Goal: Task Accomplishment & Management: Manage account settings

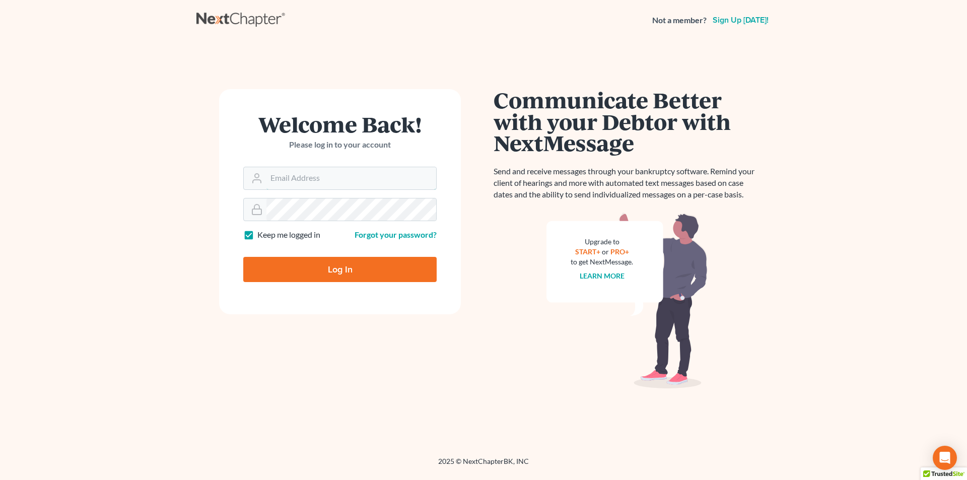
type input "[EMAIL_ADDRESS][DOMAIN_NAME]"
click at [303, 272] on input "Log In" at bounding box center [339, 269] width 193 height 25
type input "Thinking..."
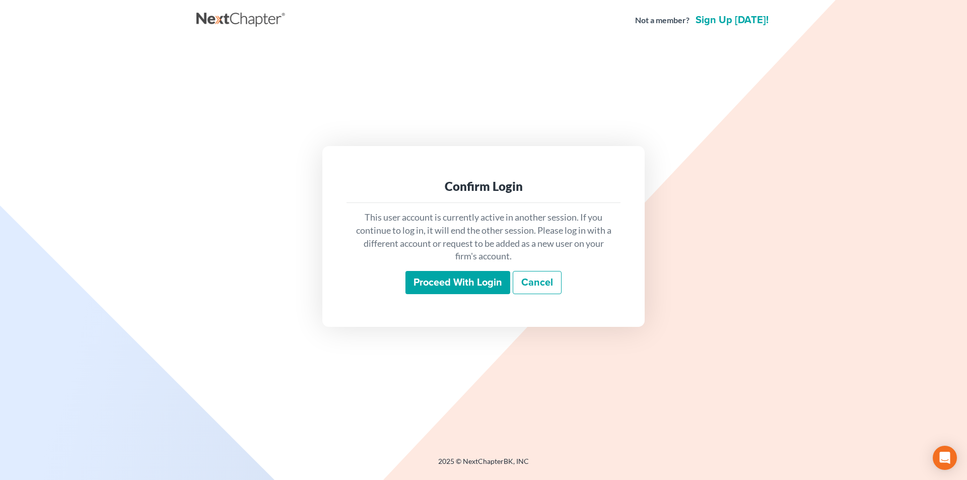
click at [428, 316] on div "Confirm Login This user account is currently active in another session. If you …" at bounding box center [483, 236] width 322 height 180
click at [451, 281] on input "Proceed with login" at bounding box center [457, 282] width 105 height 23
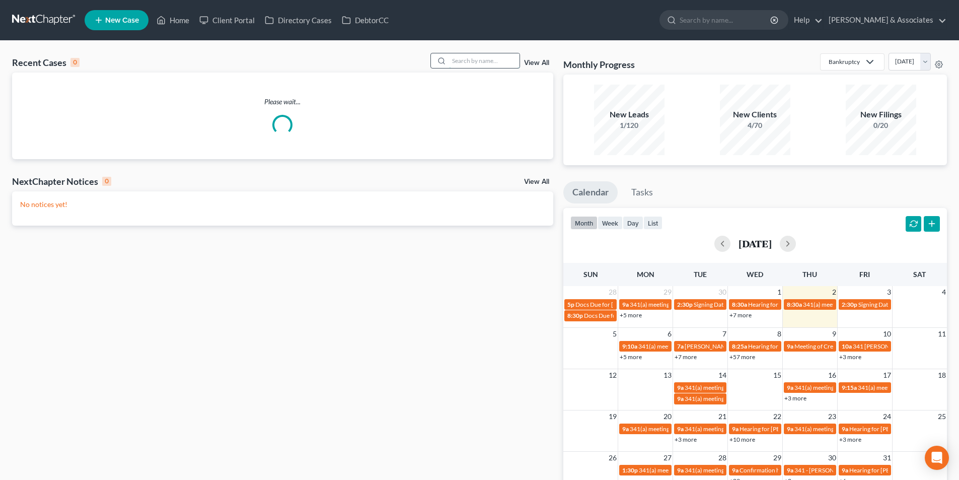
click at [493, 54] on input "search" at bounding box center [484, 60] width 70 height 15
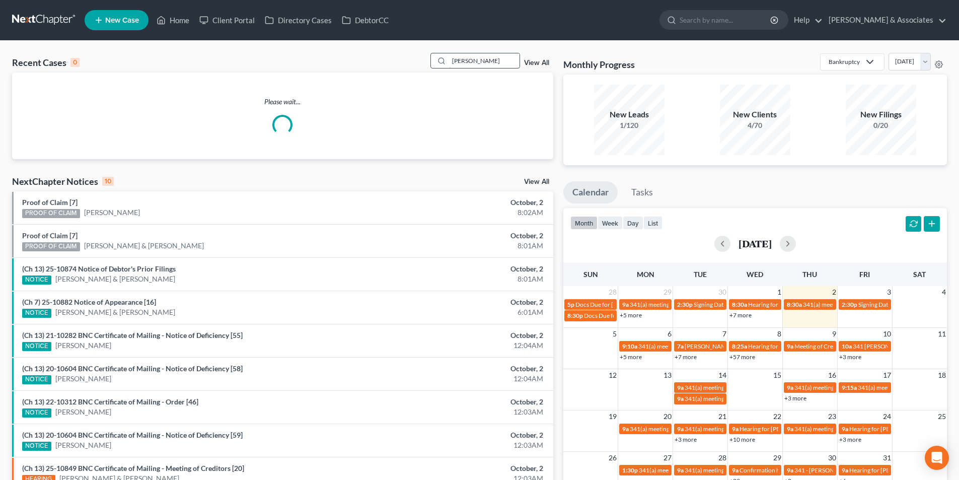
type input "swindle"
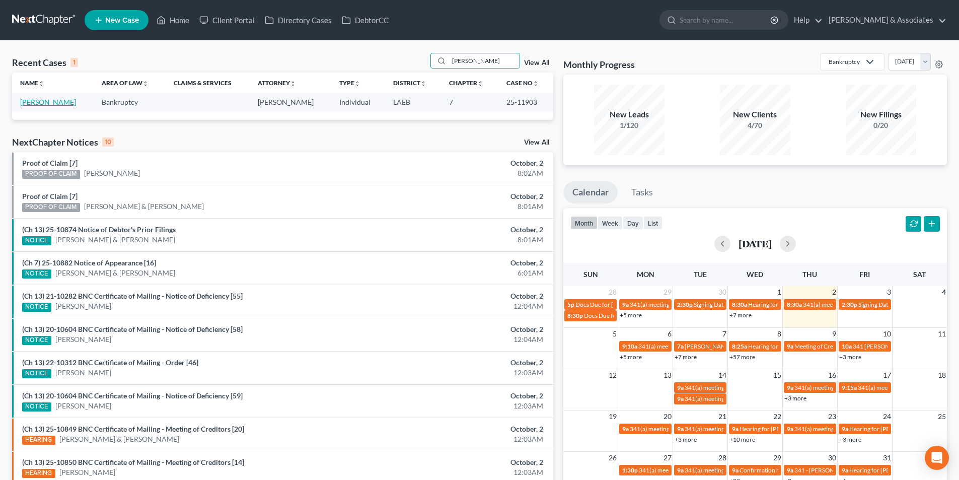
click at [52, 98] on link "[PERSON_NAME]" at bounding box center [48, 102] width 56 height 9
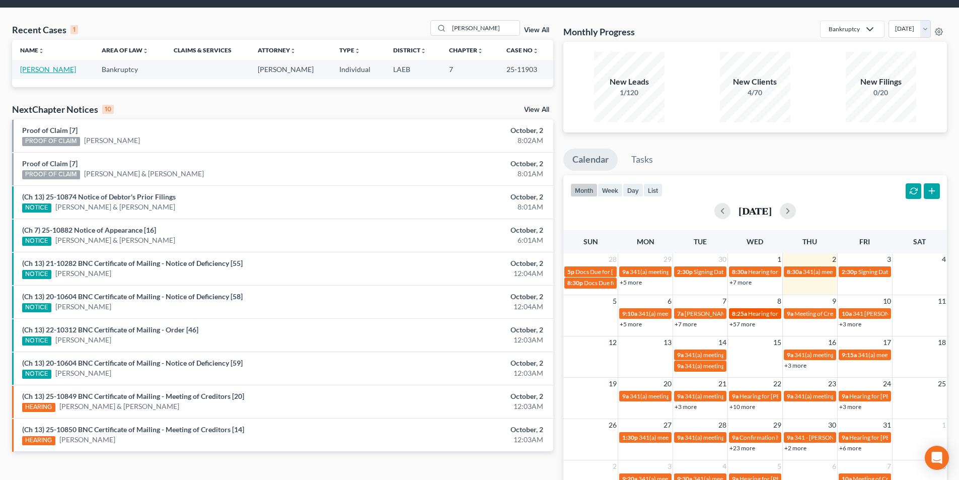
scroll to position [50, 0]
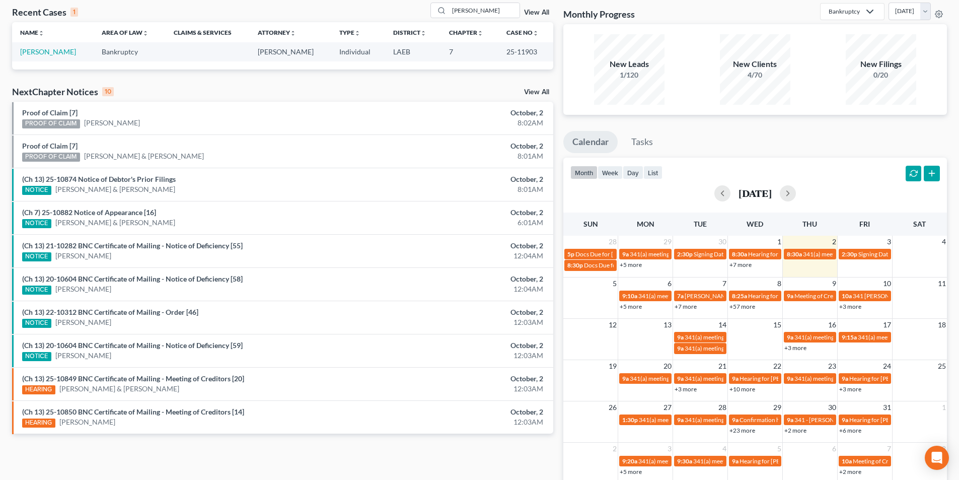
click at [752, 305] on link "+57 more" at bounding box center [743, 307] width 26 height 8
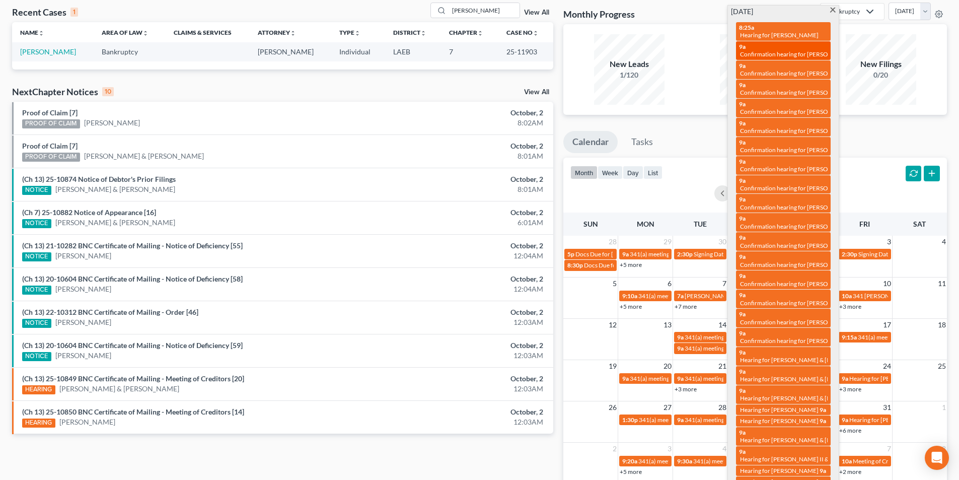
click at [800, 51] on span "Confirmation hearing for Charles Gaines II & Cynthia Gaines" at bounding box center [826, 54] width 173 height 8
select select "Days"
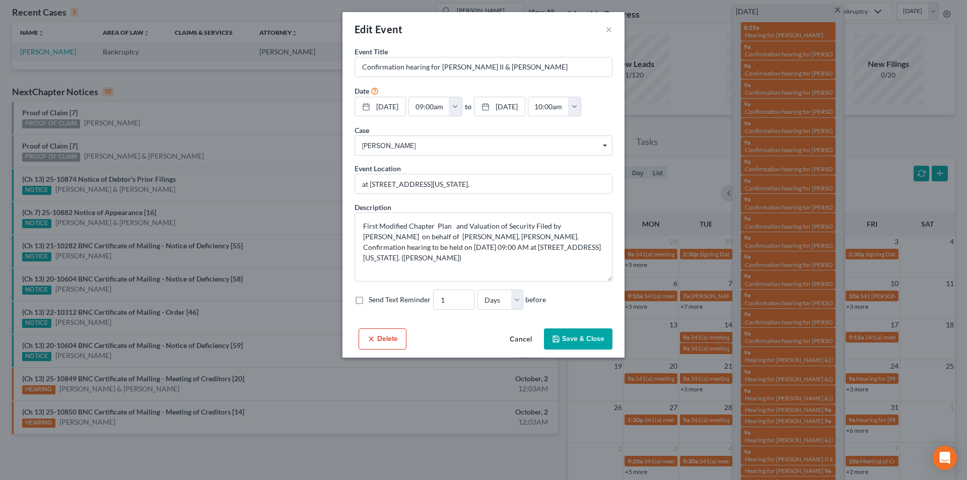
click at [613, 23] on div "Edit Event ×" at bounding box center [483, 29] width 282 height 34
click at [602, 26] on div "Edit Event ×" at bounding box center [483, 29] width 282 height 34
click at [519, 345] on button "Cancel" at bounding box center [521, 339] width 38 height 20
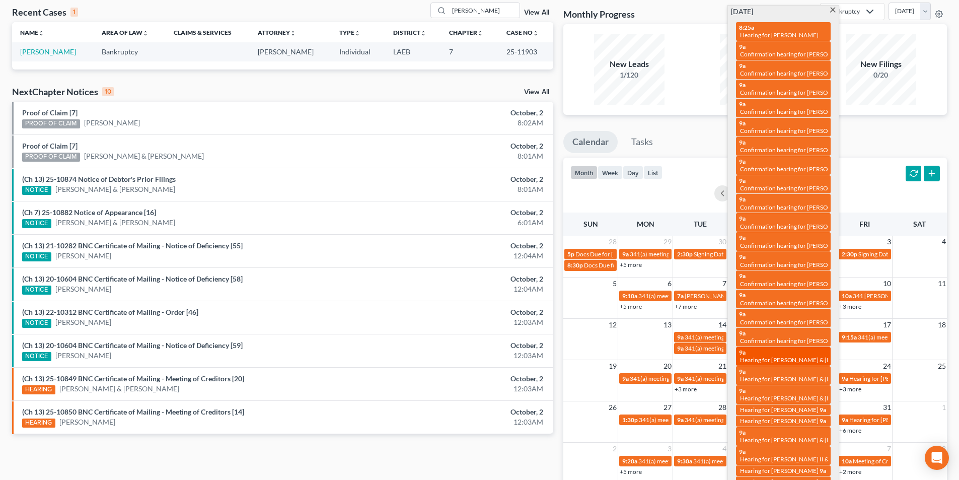
click at [764, 360] on span "Hearing for Anthony Buccella & Jill Buccella" at bounding box center [806, 360] width 132 height 8
select select "Days"
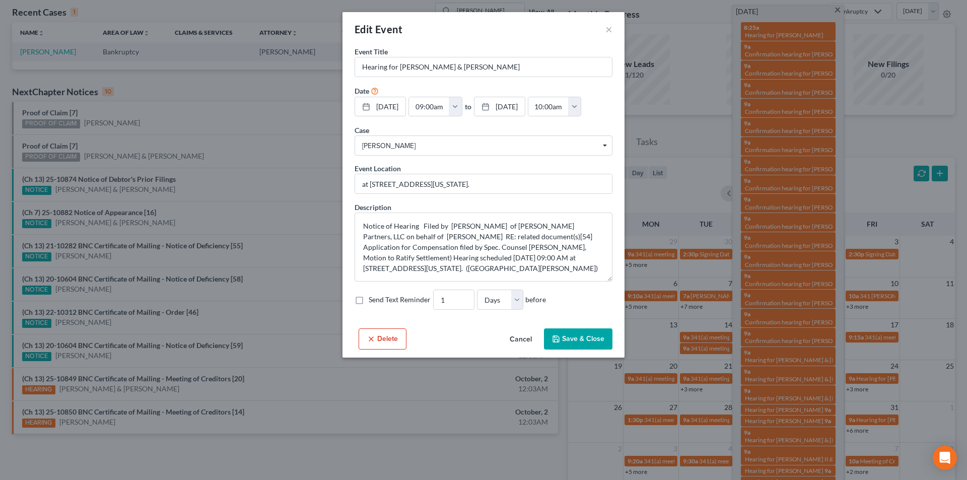
click at [515, 338] on button "Cancel" at bounding box center [521, 339] width 38 height 20
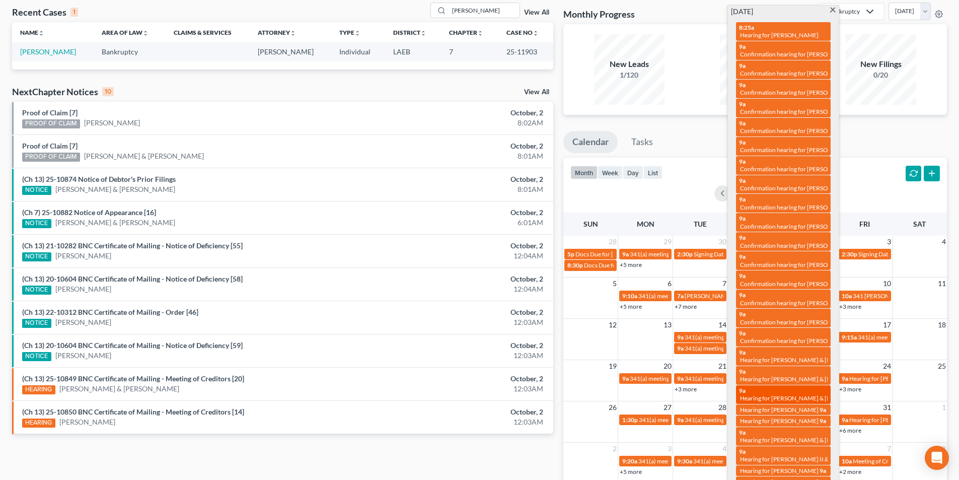
click at [780, 398] on span "Hearing for Brandon Waite & Gwendolyn Waite" at bounding box center [806, 398] width 132 height 8
select select "Days"
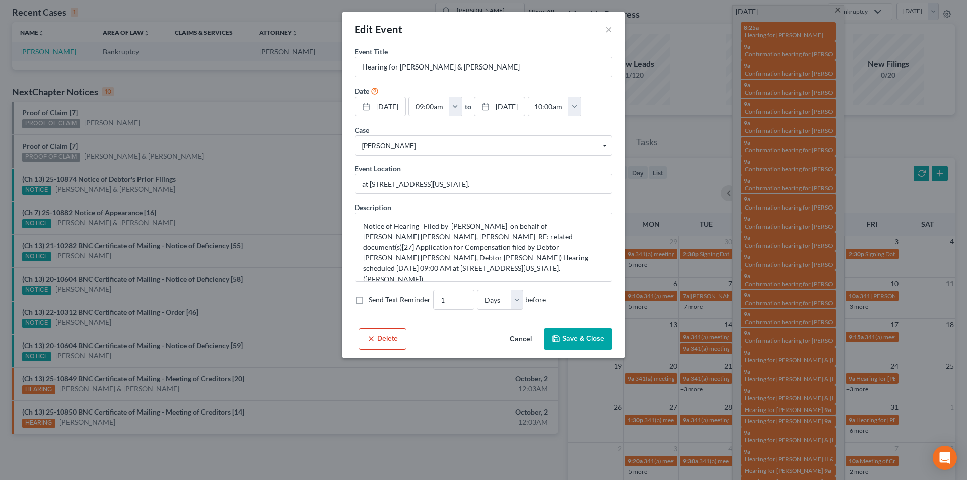
click at [539, 348] on button "Cancel" at bounding box center [521, 339] width 38 height 20
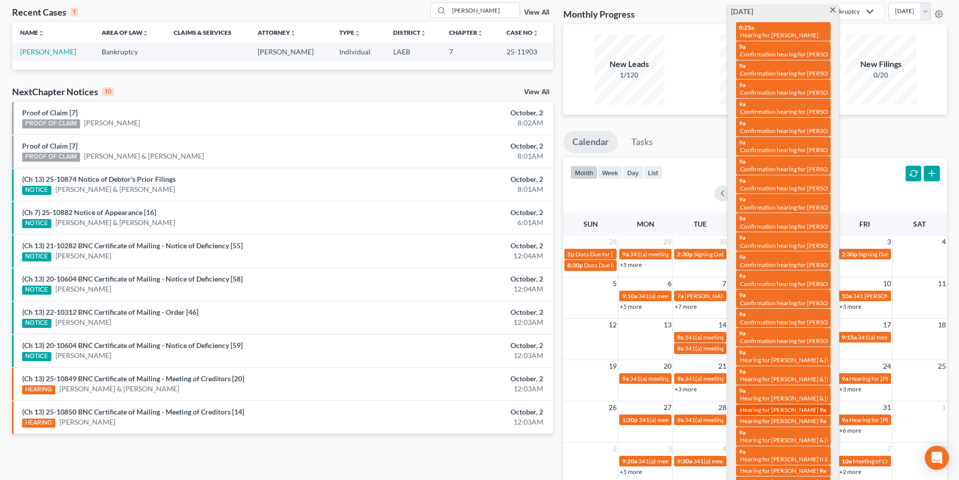
click at [786, 408] on span "Hearing for [PERSON_NAME]" at bounding box center [779, 410] width 79 height 8
select select "Days"
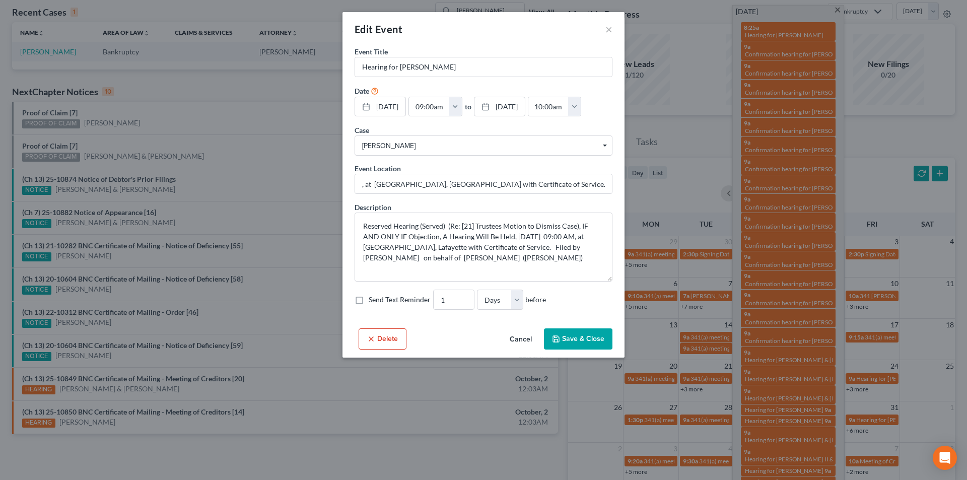
click at [521, 341] on button "Cancel" at bounding box center [521, 339] width 38 height 20
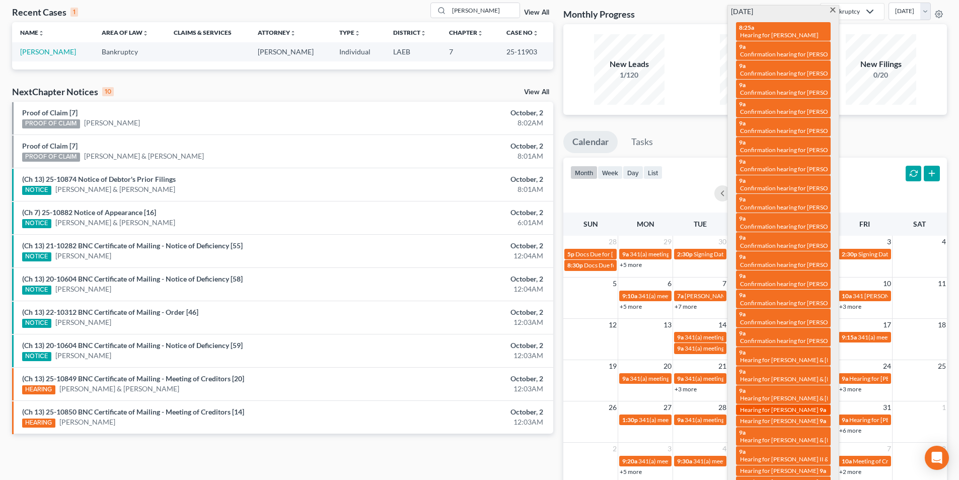
click at [787, 407] on span "Hearing for [PERSON_NAME]" at bounding box center [779, 410] width 79 height 8
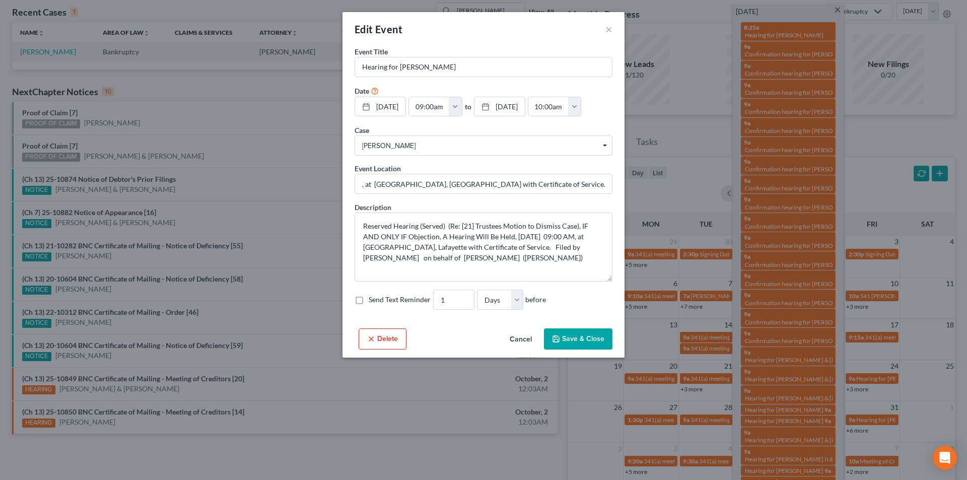
click at [511, 330] on button "Cancel" at bounding box center [521, 339] width 38 height 20
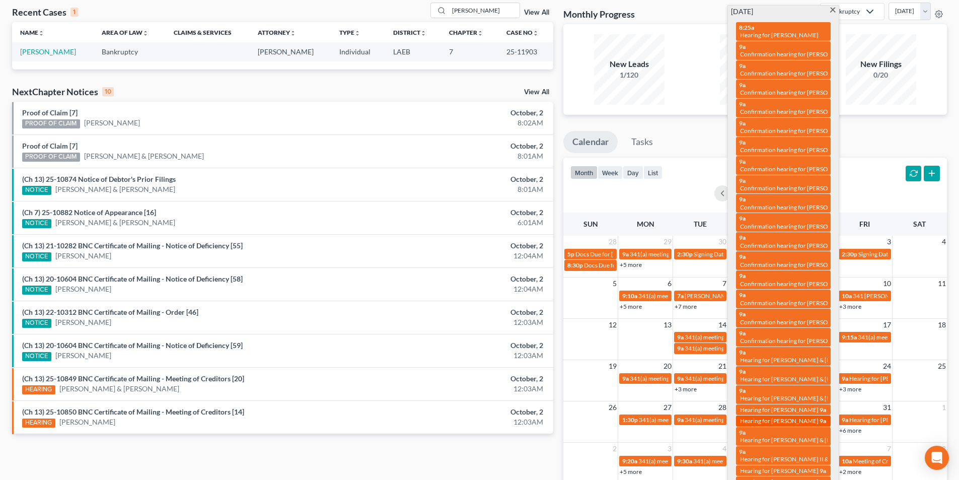
click at [764, 420] on span "Hearing for Bryson Lay" at bounding box center [779, 421] width 79 height 8
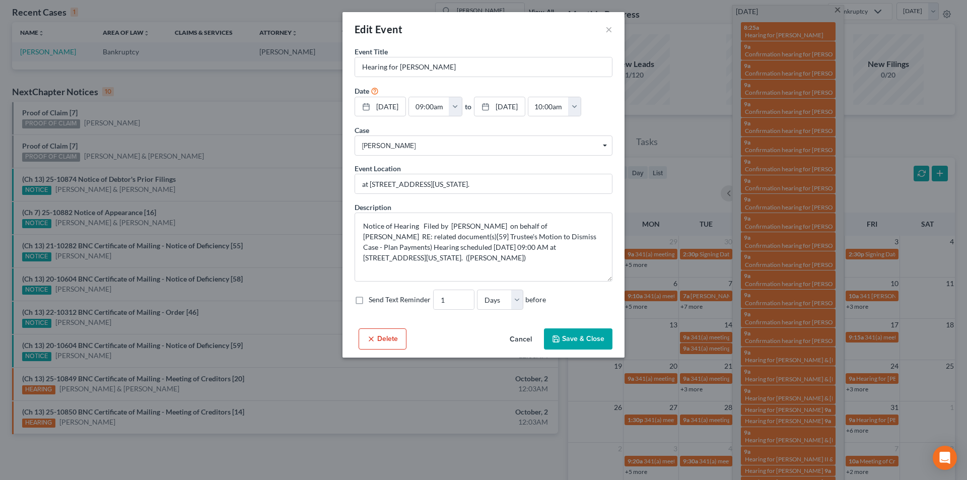
click at [514, 330] on button "Cancel" at bounding box center [521, 339] width 38 height 20
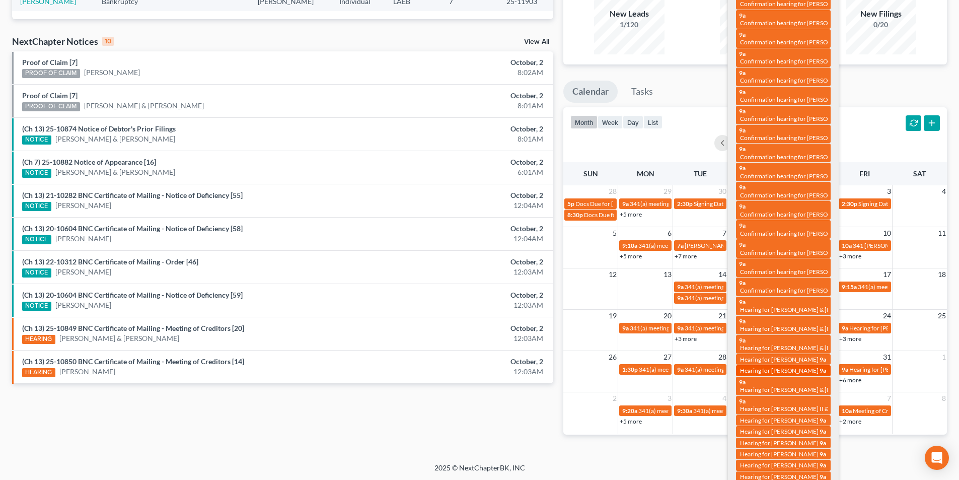
scroll to position [151, 0]
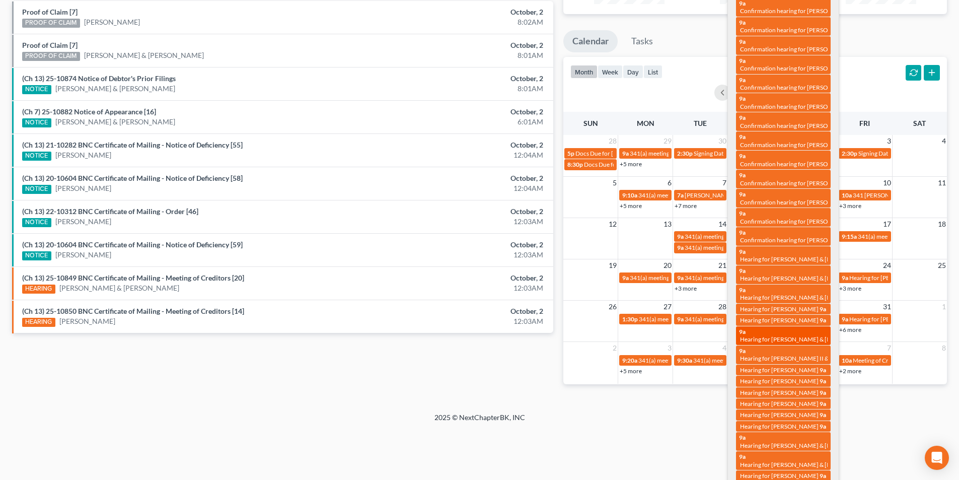
click at [807, 335] on div "9a Hearing for Chad Worley & Lauren Worley" at bounding box center [783, 336] width 89 height 16
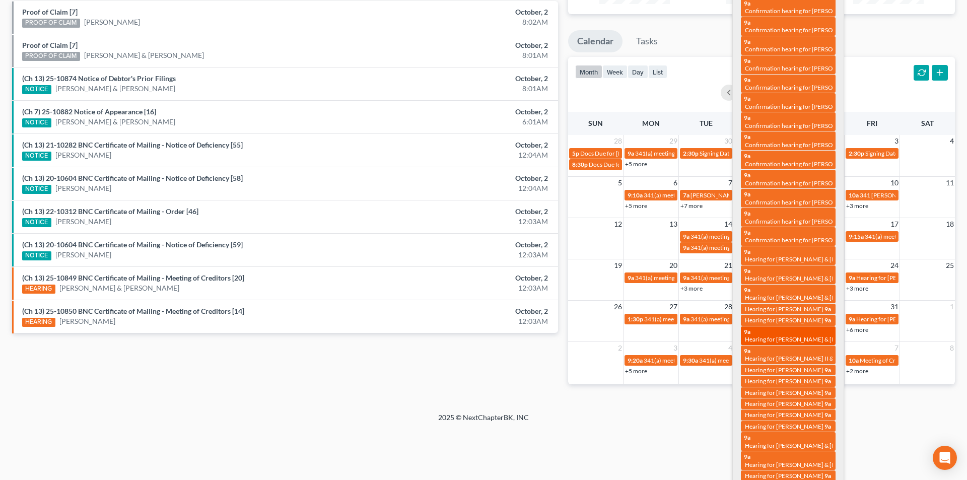
select select "Days"
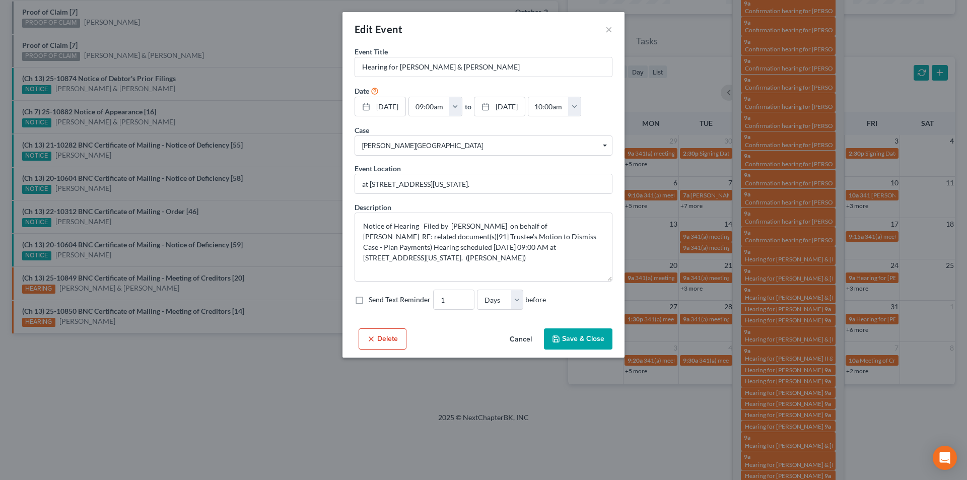
click at [529, 337] on button "Cancel" at bounding box center [521, 339] width 38 height 20
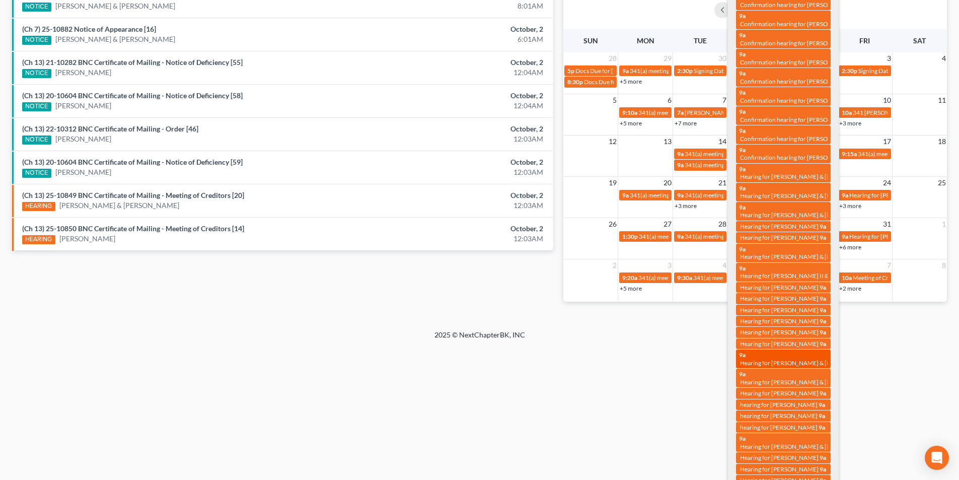
scroll to position [252, 0]
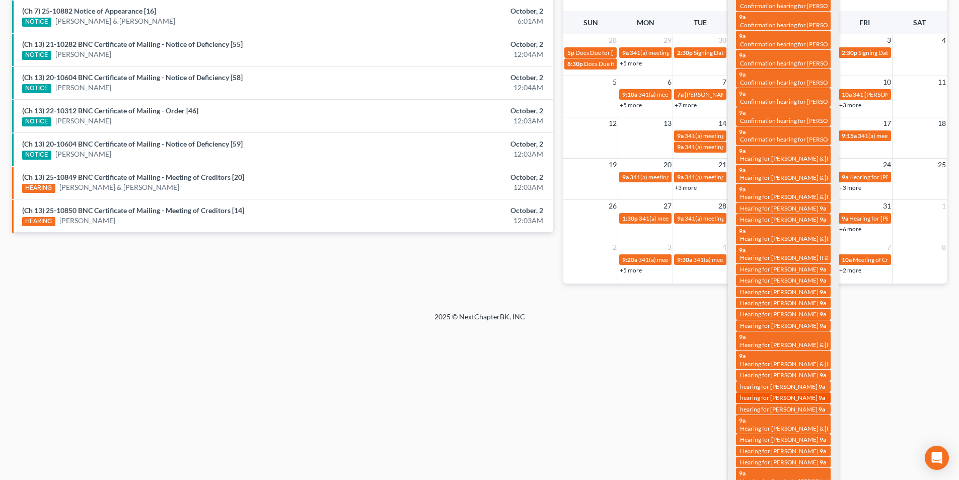
click at [791, 402] on link "9a hearing for Jenna Williams" at bounding box center [783, 397] width 95 height 11
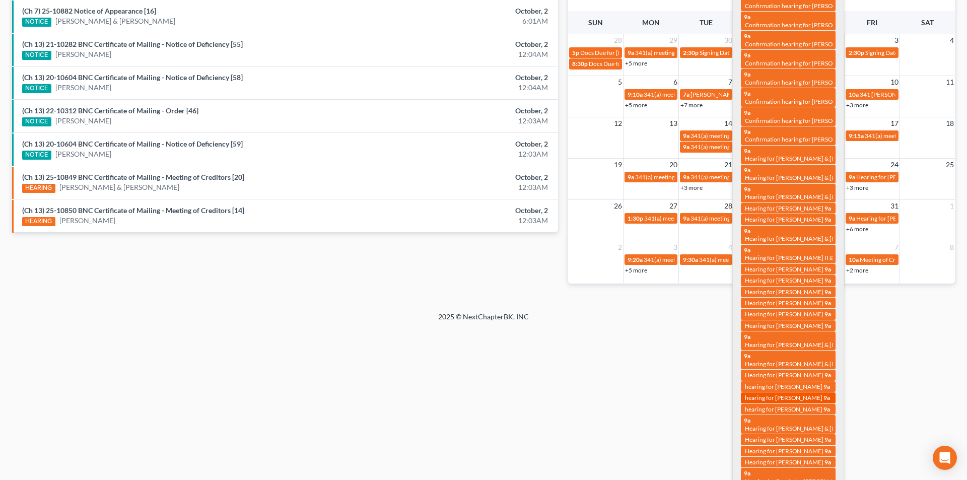
select select "Days"
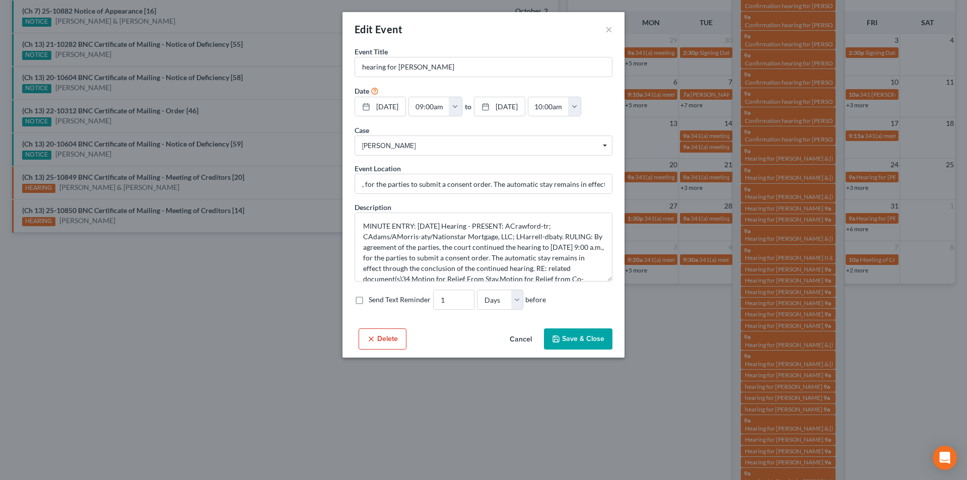
click at [527, 343] on button "Cancel" at bounding box center [521, 339] width 38 height 20
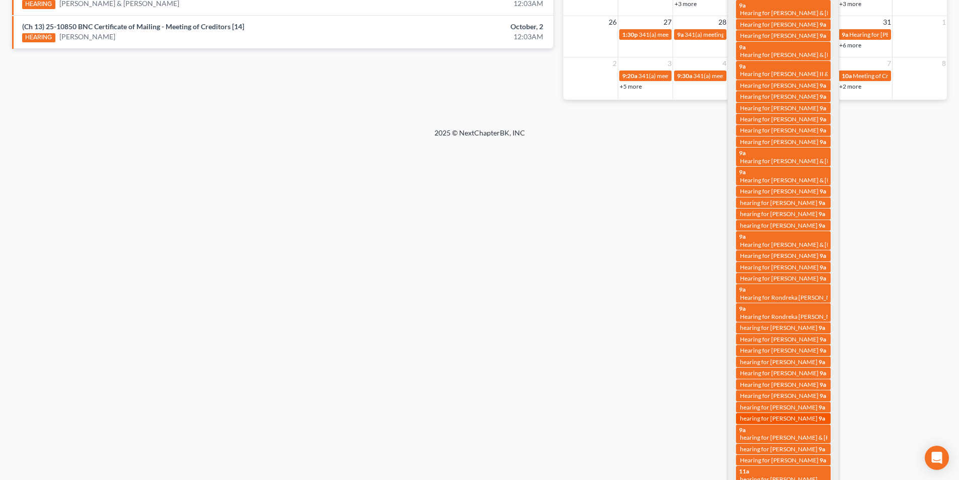
scroll to position [453, 0]
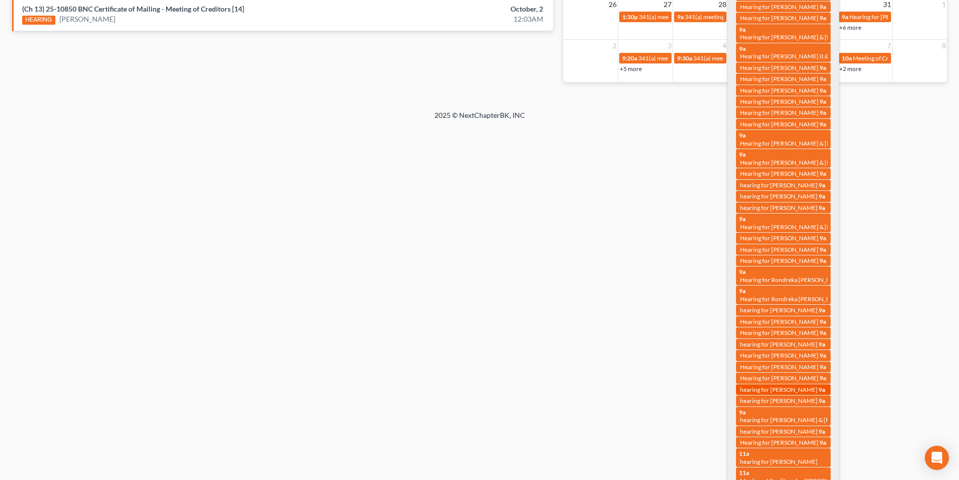
click at [787, 386] on span "hearing for Tekisha Brown" at bounding box center [779, 390] width 78 height 8
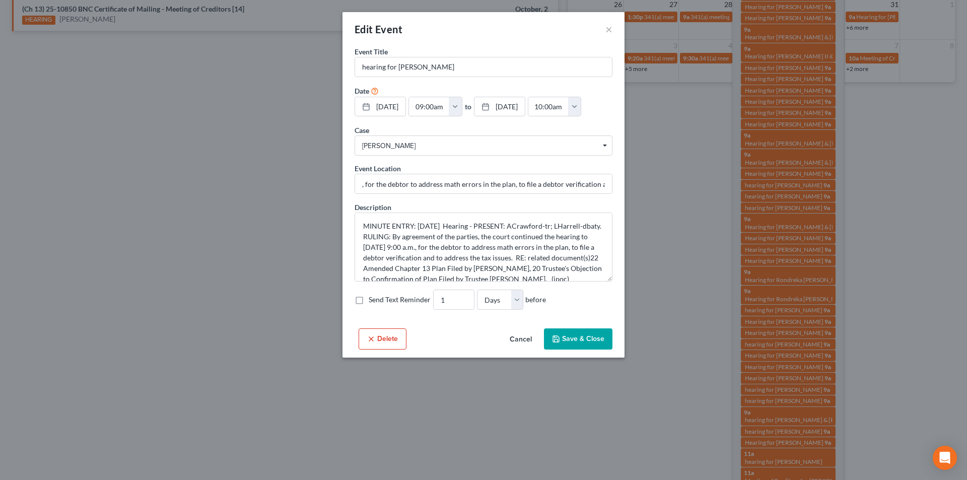
click at [528, 345] on button "Cancel" at bounding box center [521, 339] width 38 height 20
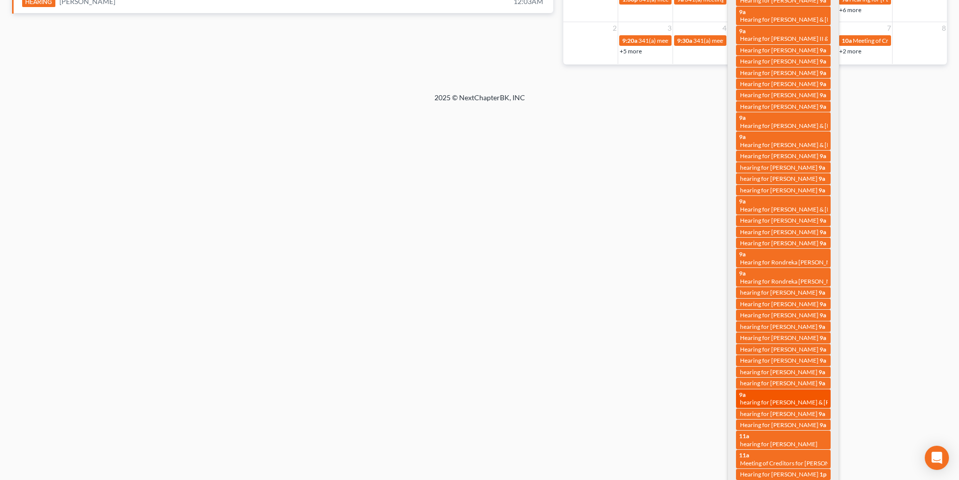
scroll to position [481, 0]
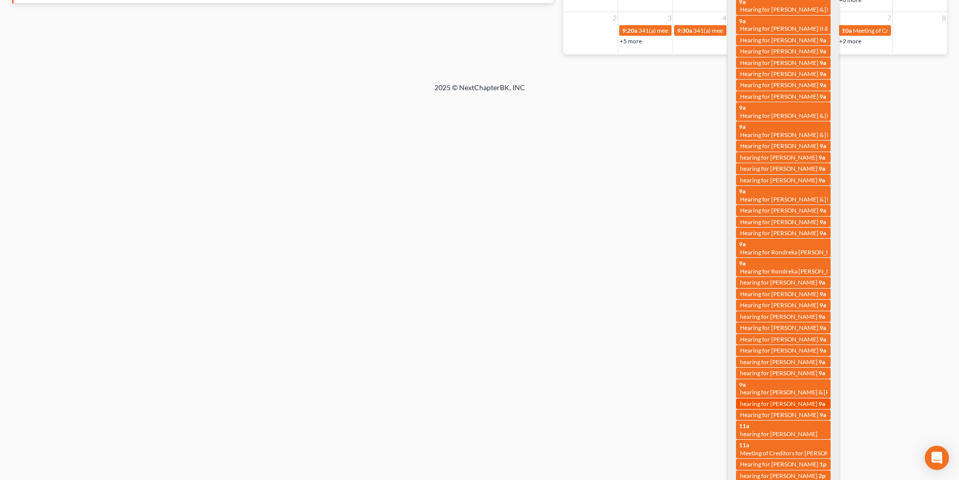
click at [786, 400] on span "hearing for Travor Decker" at bounding box center [779, 404] width 78 height 8
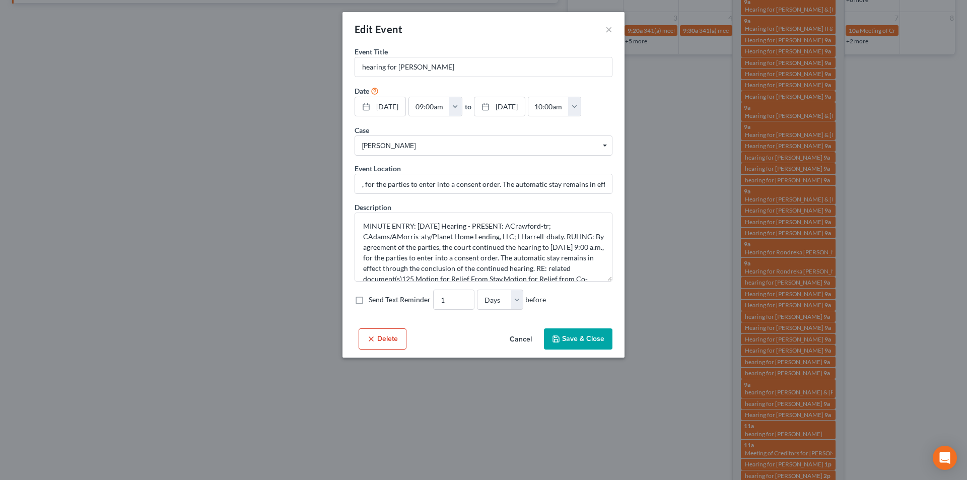
click at [523, 330] on button "Cancel" at bounding box center [521, 339] width 38 height 20
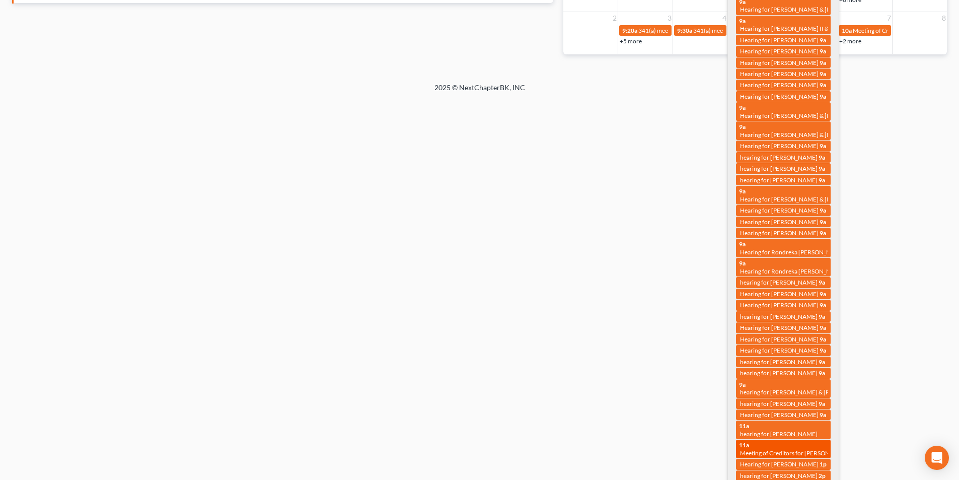
click at [754, 449] on span "Meeting of Creditors for Joyce Burns" at bounding box center [796, 453] width 112 height 8
select select "Days"
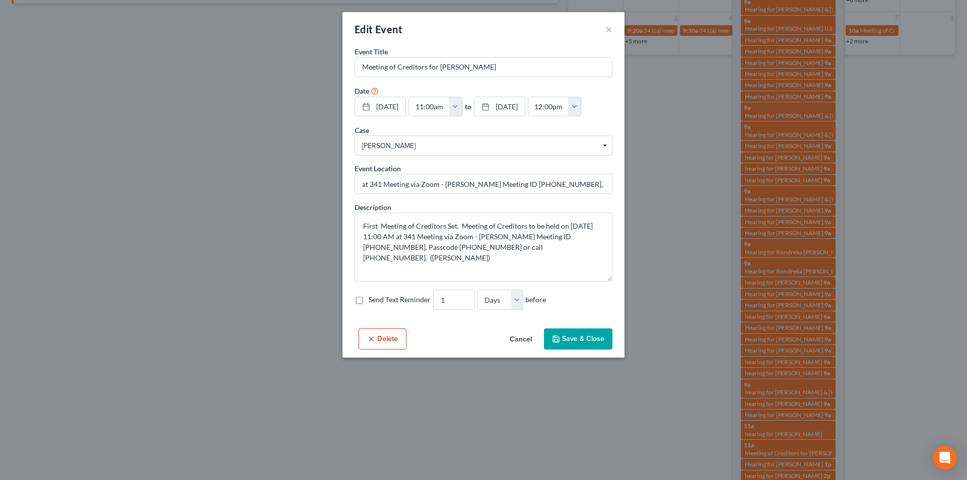
click at [525, 337] on button "Cancel" at bounding box center [521, 339] width 38 height 20
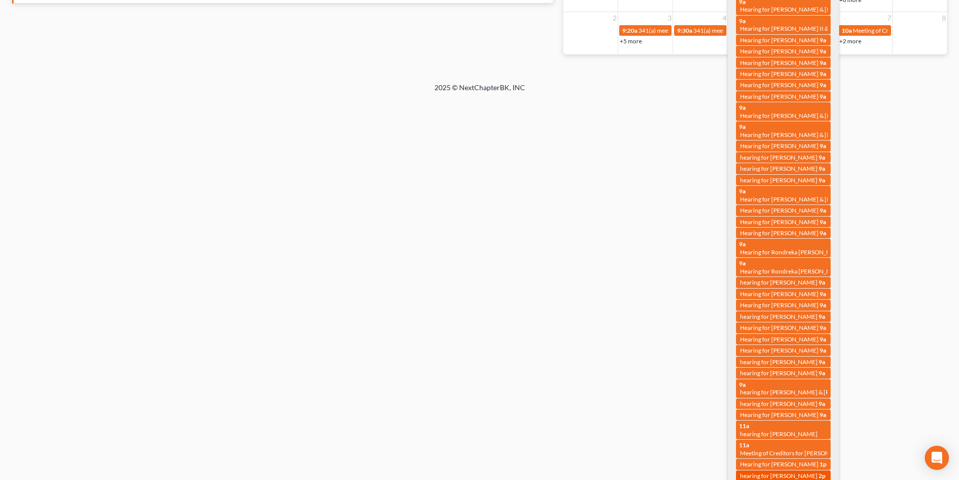
click at [764, 472] on span "hearing for Kenyall Williams" at bounding box center [779, 476] width 78 height 8
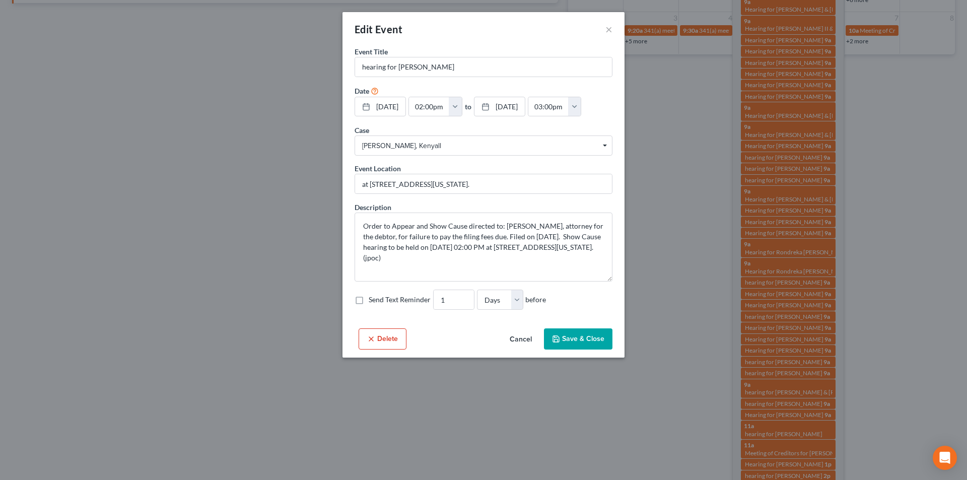
click at [514, 340] on button "Cancel" at bounding box center [521, 339] width 38 height 20
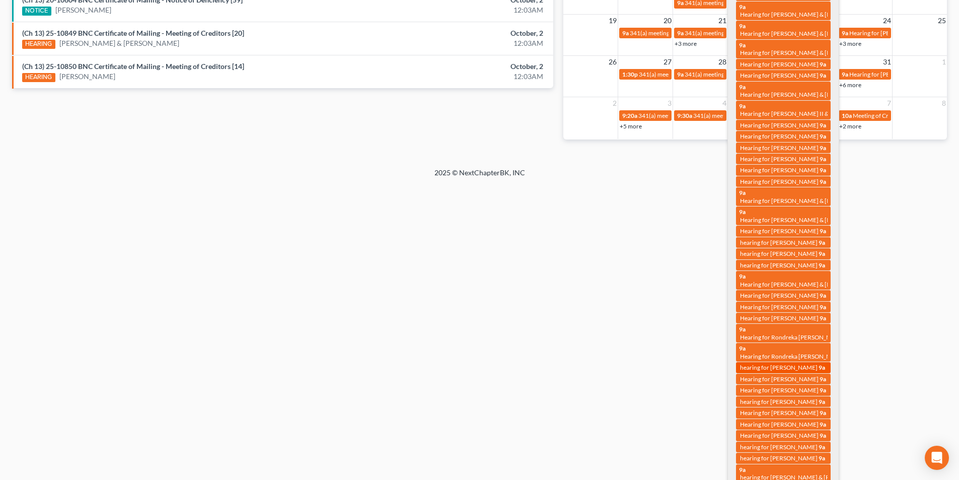
scroll to position [330, 0]
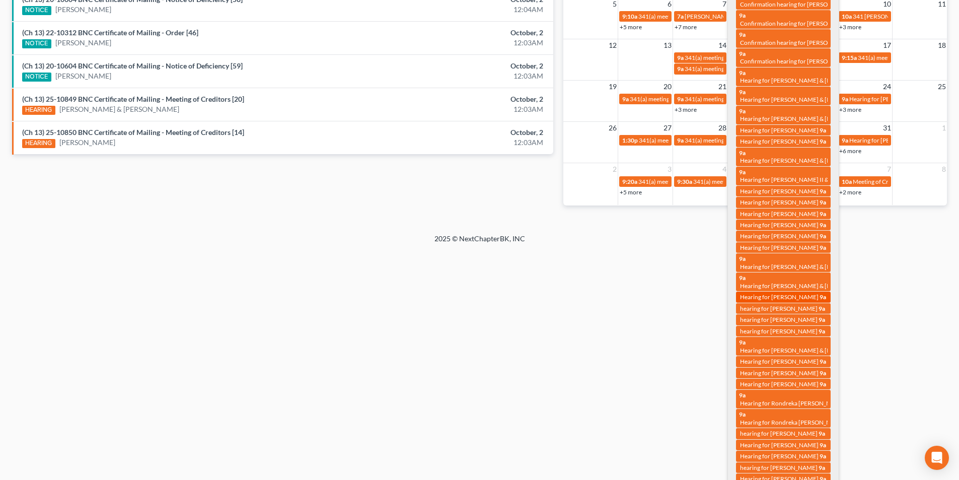
click at [806, 296] on span "Hearing for Gabriella Hutton" at bounding box center [779, 297] width 79 height 8
select select "Days"
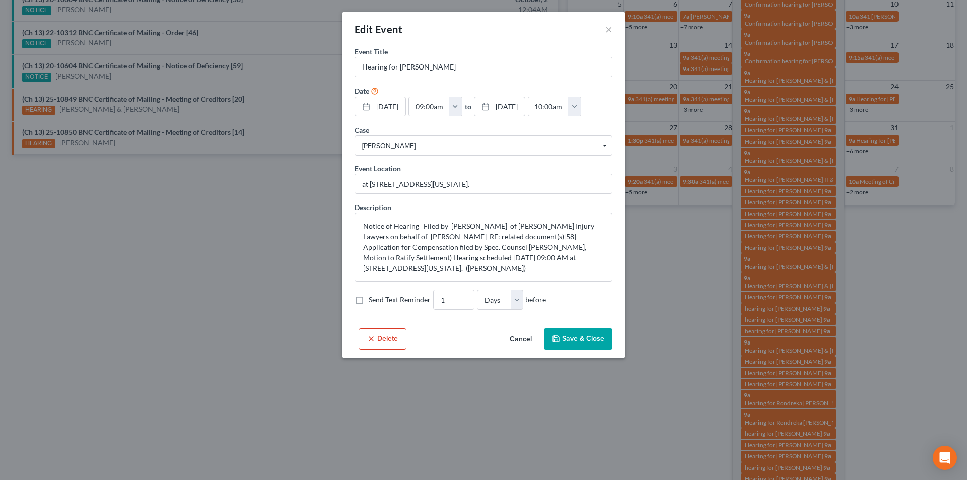
click at [524, 337] on button "Cancel" at bounding box center [521, 339] width 38 height 20
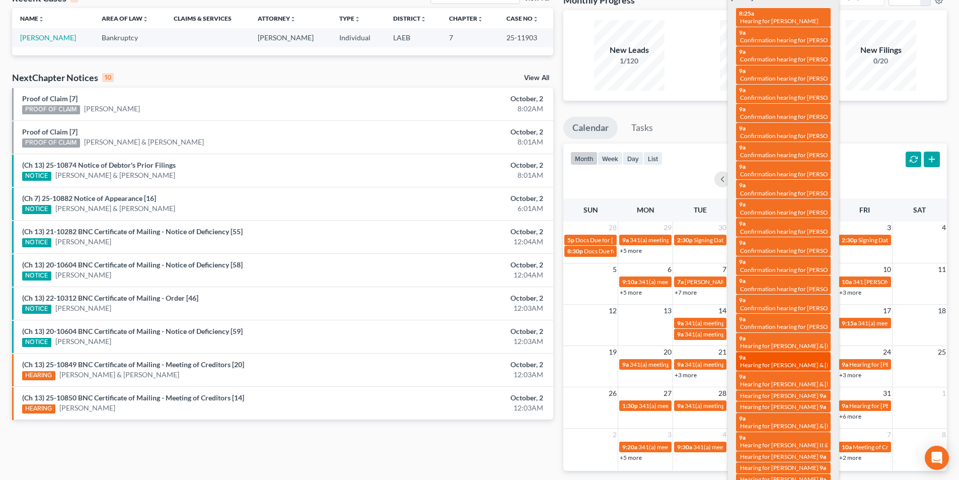
scroll to position [0, 0]
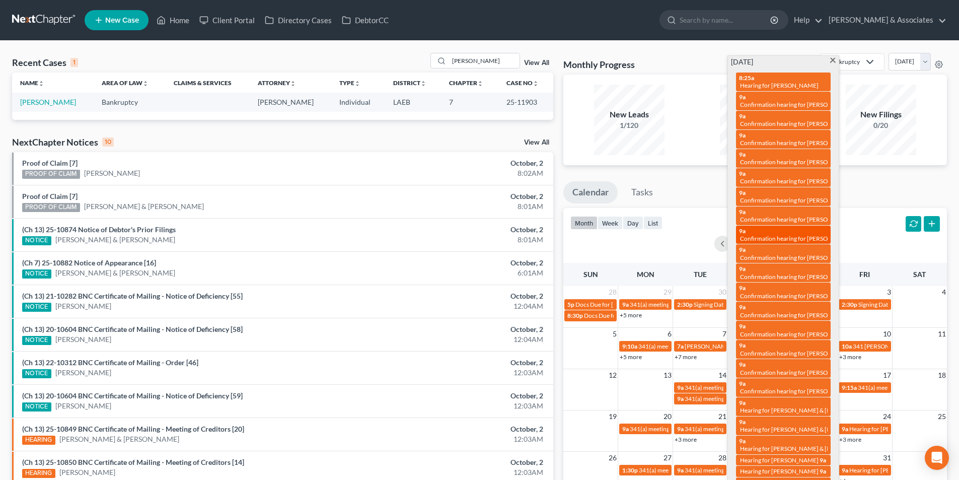
click at [780, 238] on span "Confirmation hearing for Kelly Mcintyre & Wanda Mcintyre" at bounding box center [824, 239] width 168 height 8
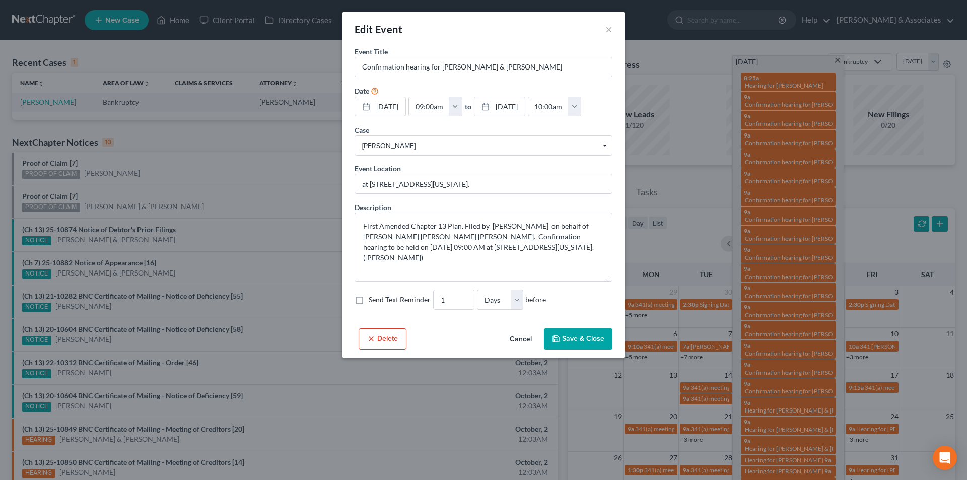
click at [528, 349] on button "Cancel" at bounding box center [521, 339] width 38 height 20
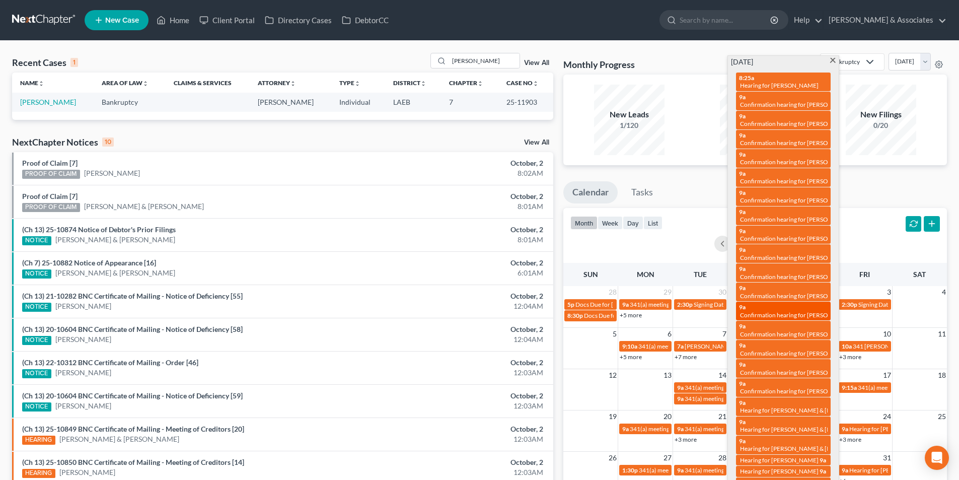
scroll to position [50, 0]
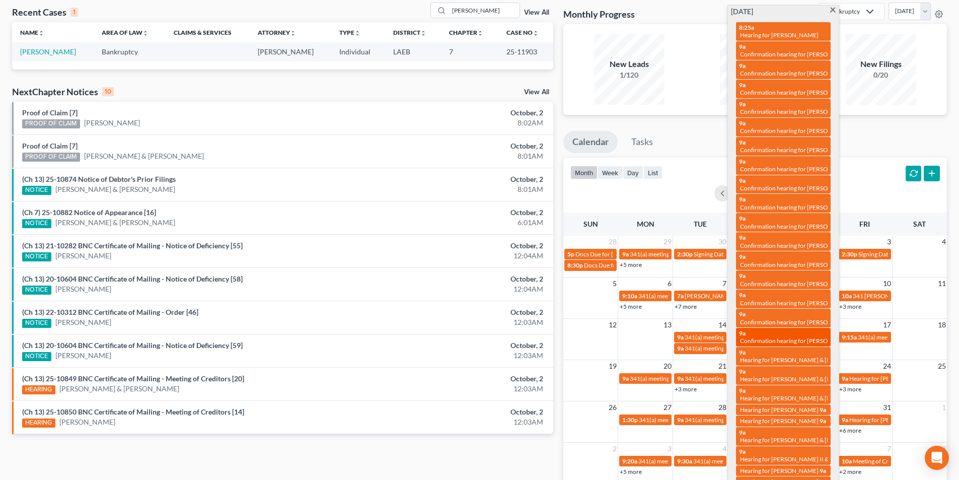
click at [775, 341] on span "Confirmation hearing for Tiffany Stevens" at bounding box center [797, 341] width 114 height 8
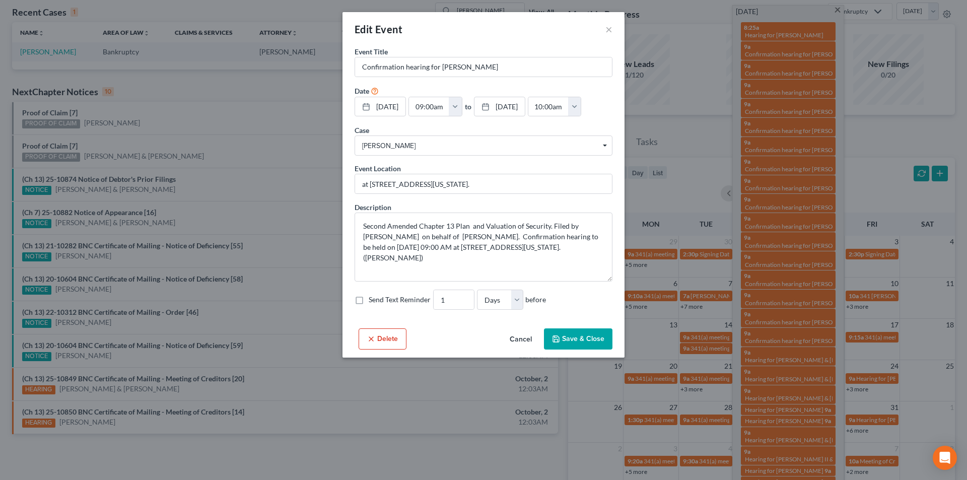
click at [525, 341] on button "Cancel" at bounding box center [521, 339] width 38 height 20
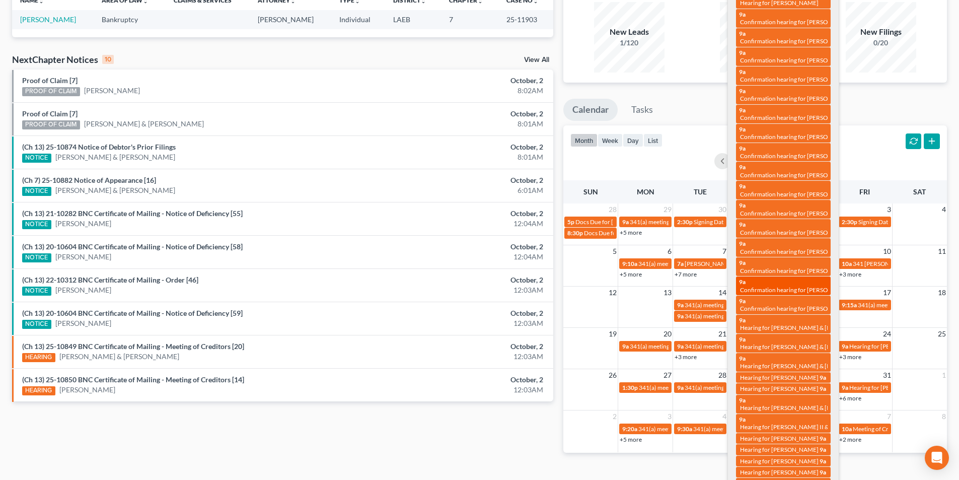
scroll to position [101, 0]
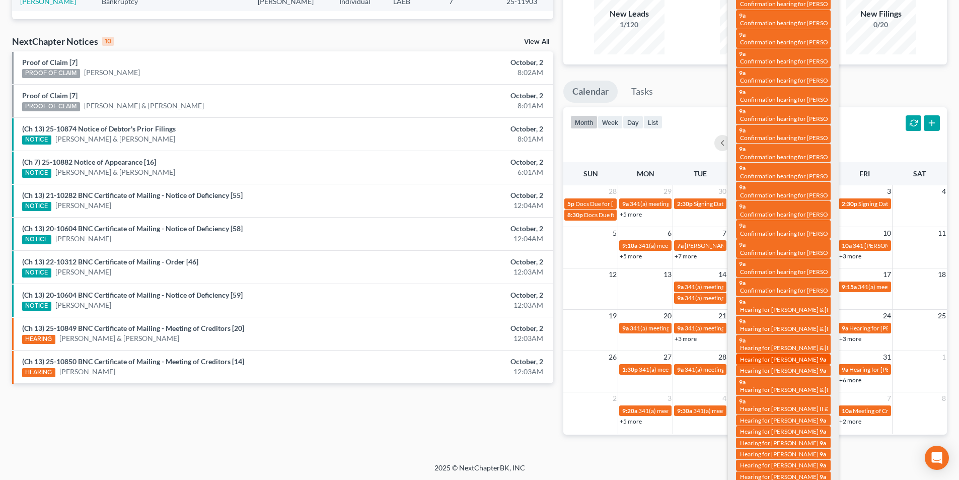
click at [791, 359] on span "Hearing for [PERSON_NAME]" at bounding box center [779, 359] width 79 height 8
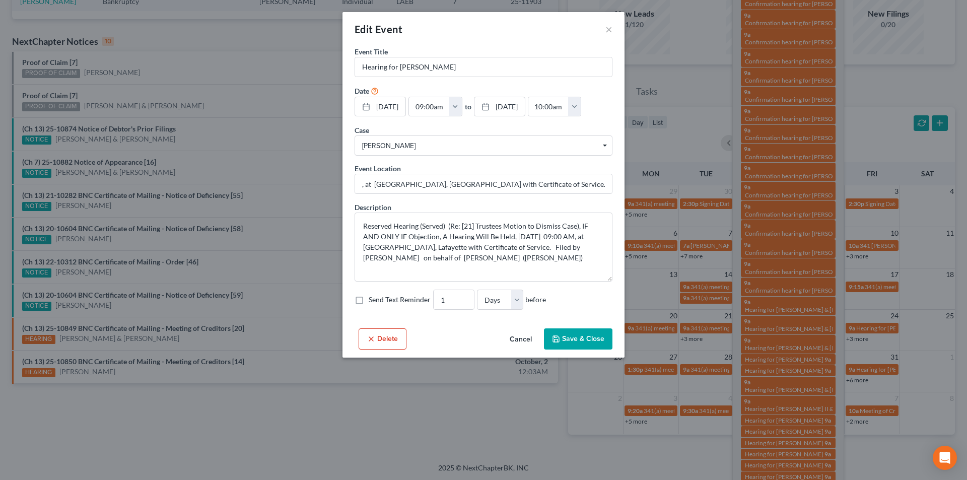
click at [526, 342] on button "Cancel" at bounding box center [521, 339] width 38 height 20
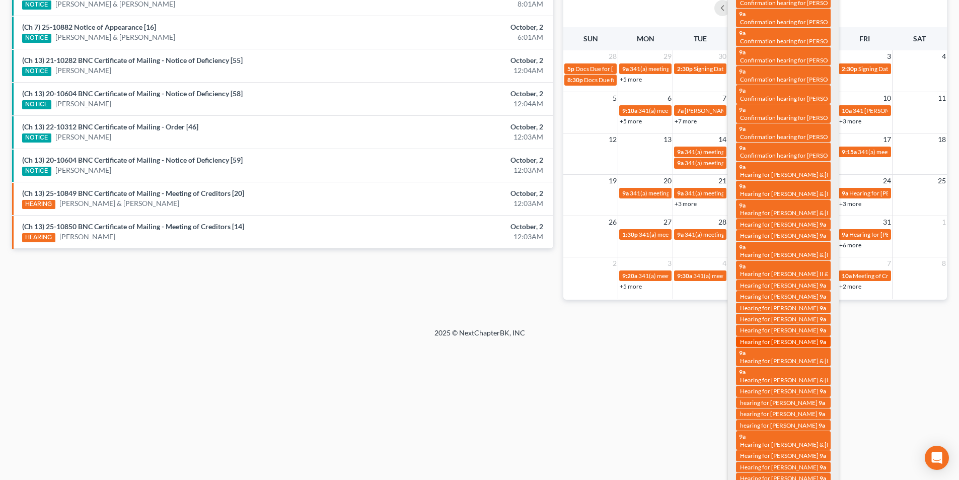
scroll to position [302, 0]
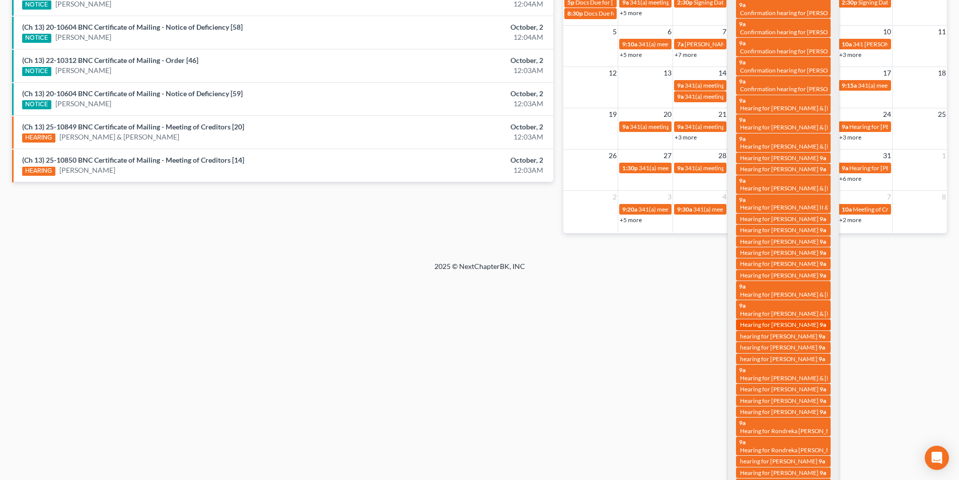
click at [796, 320] on link "9a Hearing for Gabriella Hutton" at bounding box center [783, 324] width 95 height 11
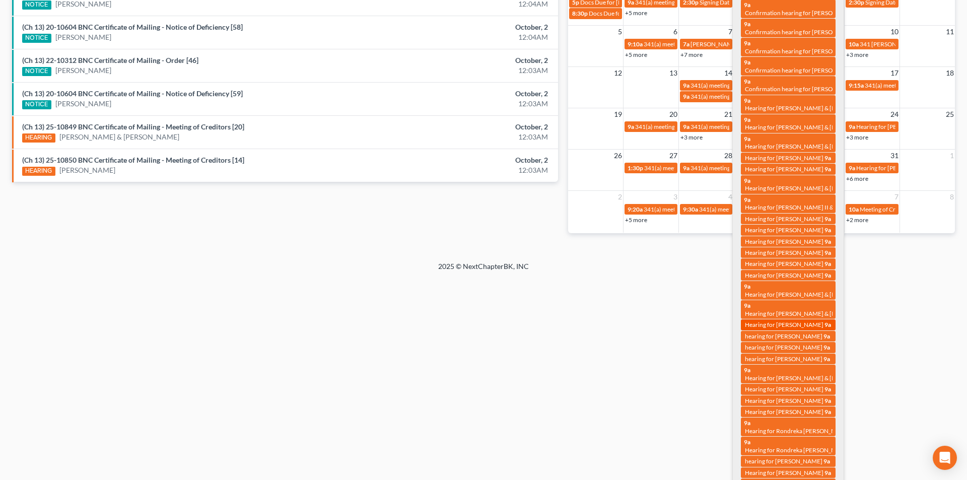
select select "Days"
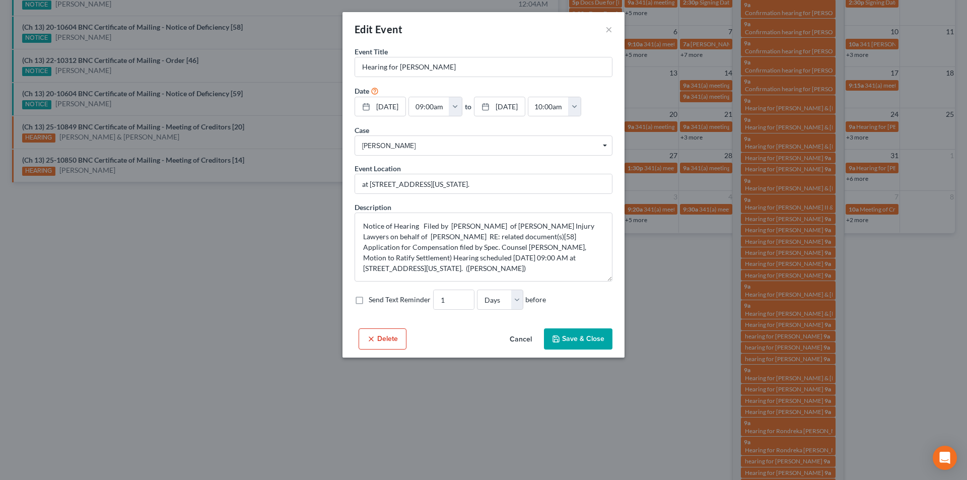
click at [513, 346] on button "Cancel" at bounding box center [521, 339] width 38 height 20
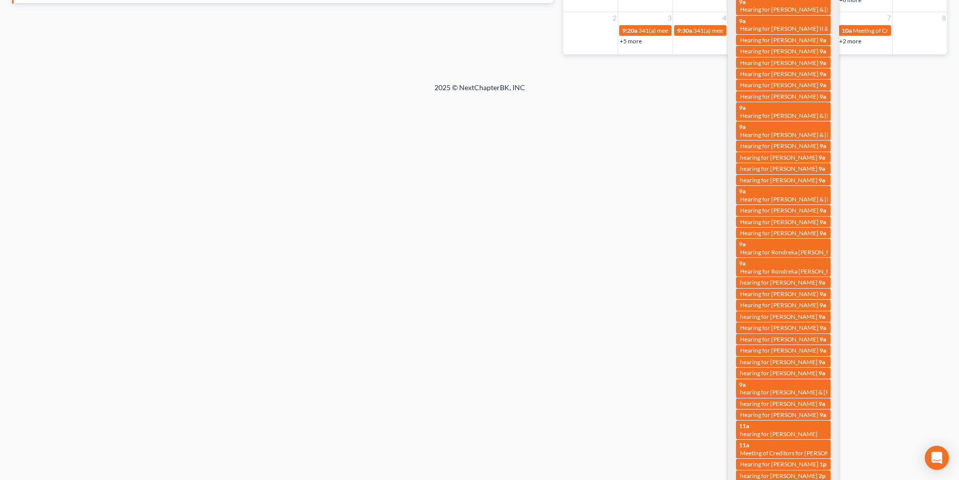
scroll to position [102, 0]
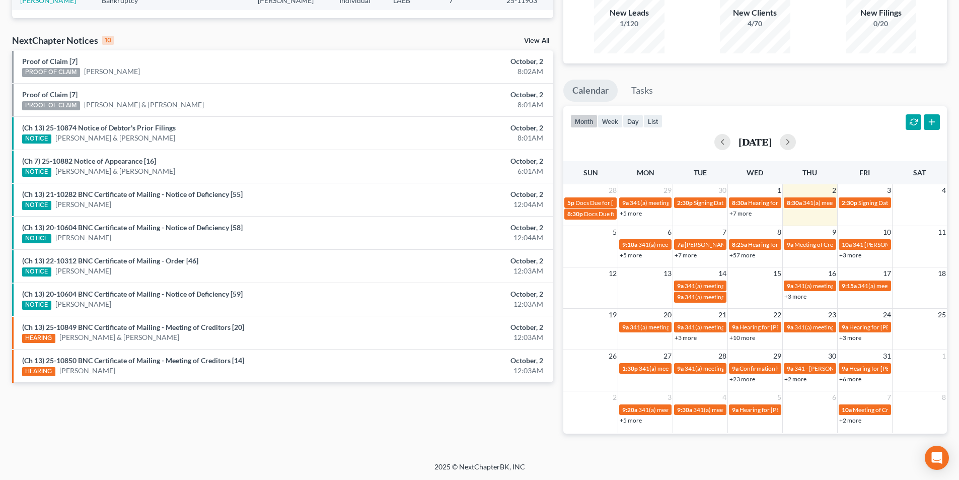
click at [657, 369] on html "Home New Case Client Portal Directory Cases DebtorCC Diment & Associates postp@…" at bounding box center [479, 189] width 959 height 582
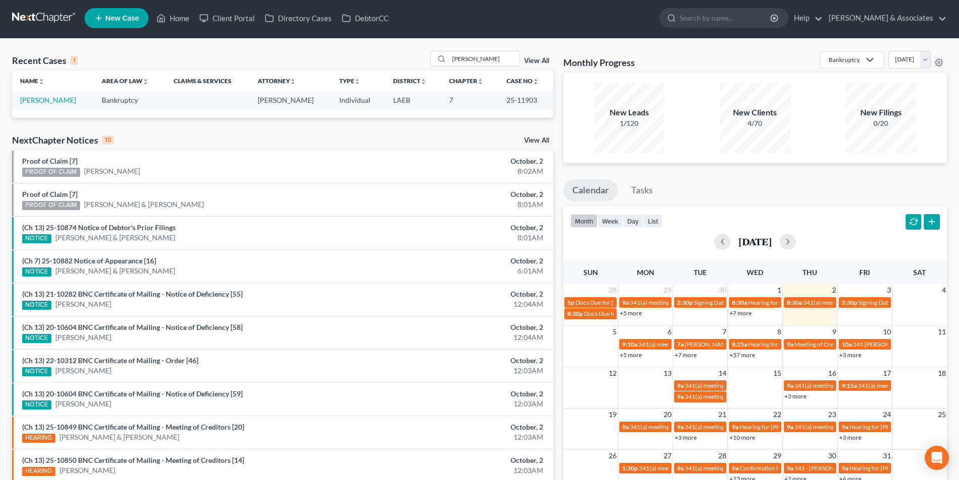
scroll to position [0, 0]
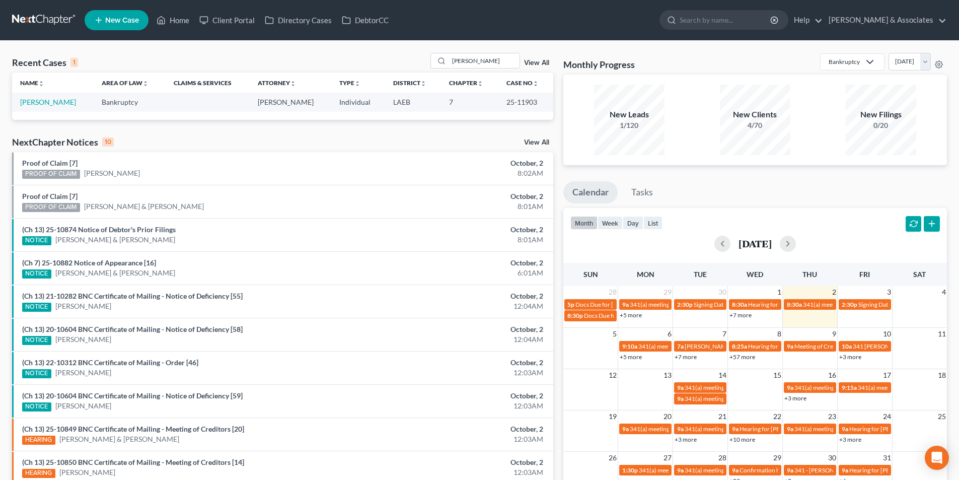
click at [504, 52] on div "Recent Cases 1 swindle View All Name unfold_more expand_more expand_less Area o…" at bounding box center [479, 302] width 959 height 523
click at [498, 65] on input "swindle" at bounding box center [484, 60] width 70 height 15
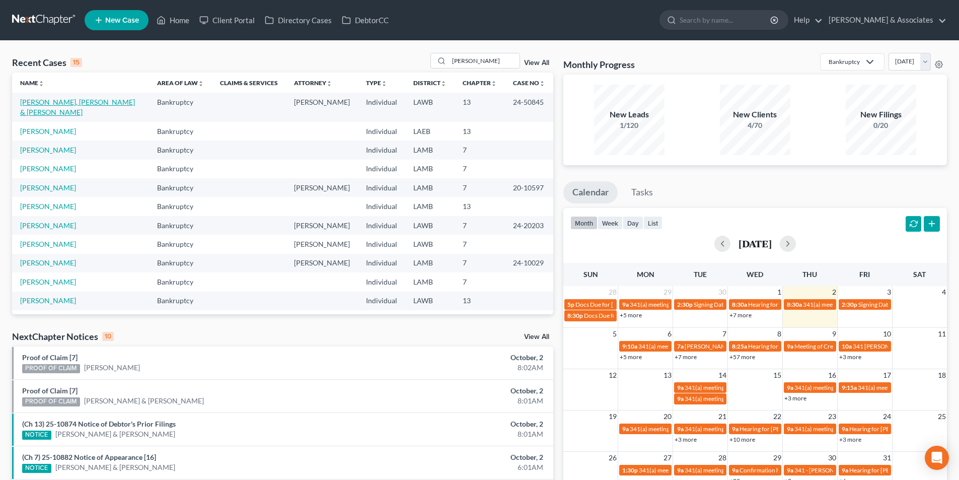
click at [68, 103] on link "Phillips, Connor & Samantha" at bounding box center [77, 107] width 115 height 19
click at [482, 59] on input "phillips" at bounding box center [484, 60] width 70 height 15
type input "brenda"
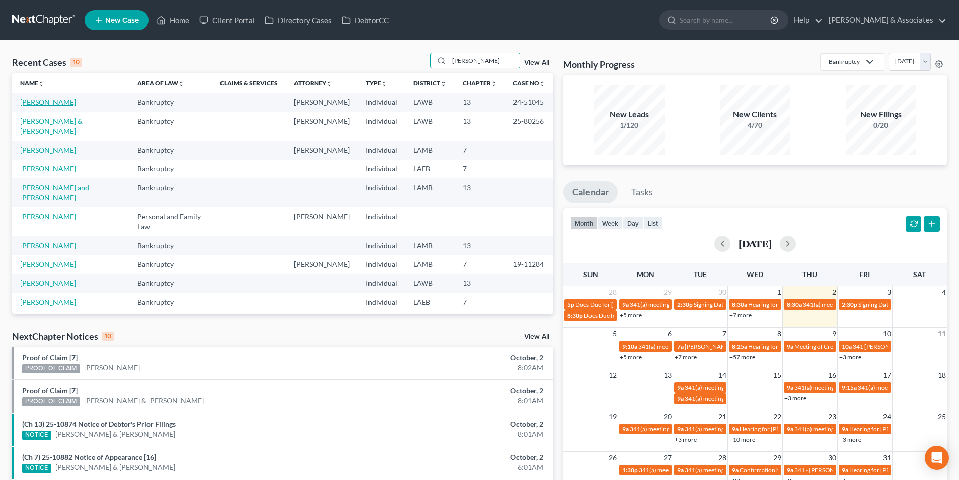
click at [47, 98] on link "[PERSON_NAME]" at bounding box center [48, 102] width 56 height 9
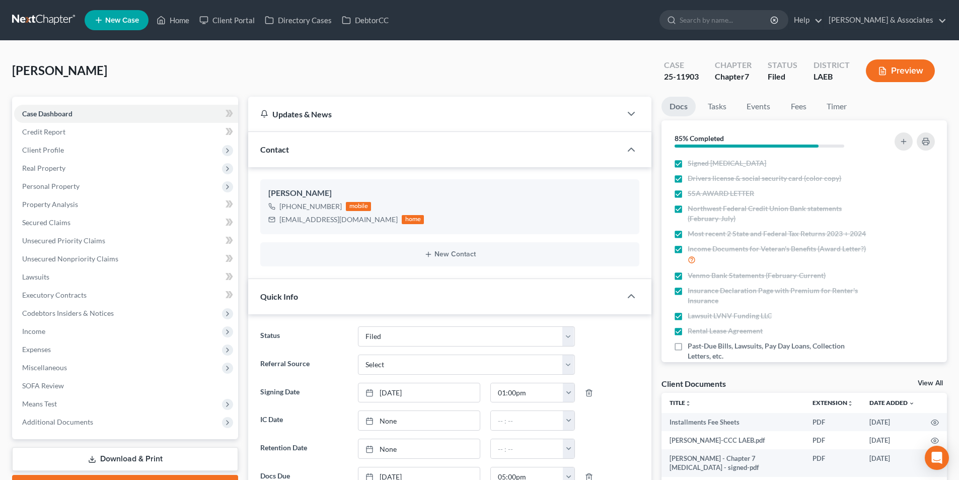
select select "8"
click at [118, 299] on link "Executory Contracts" at bounding box center [126, 295] width 224 height 18
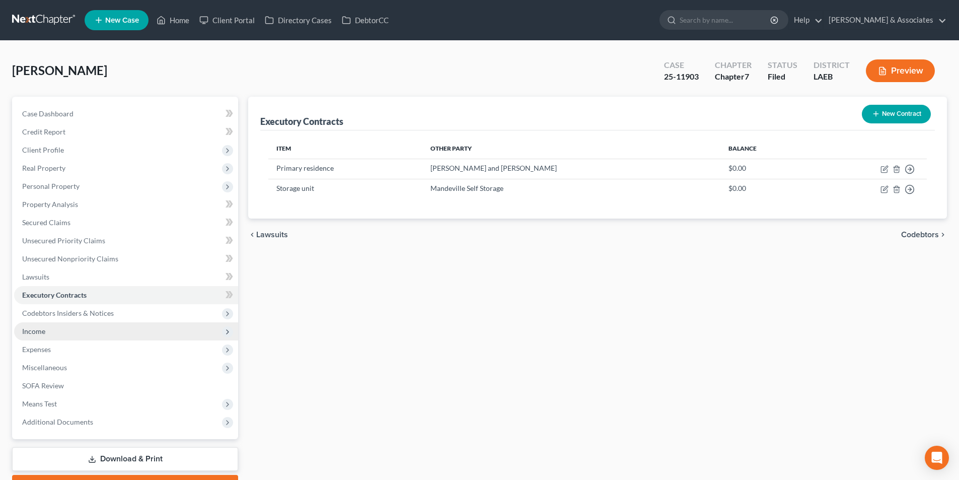
click at [82, 326] on span "Income" at bounding box center [126, 331] width 224 height 18
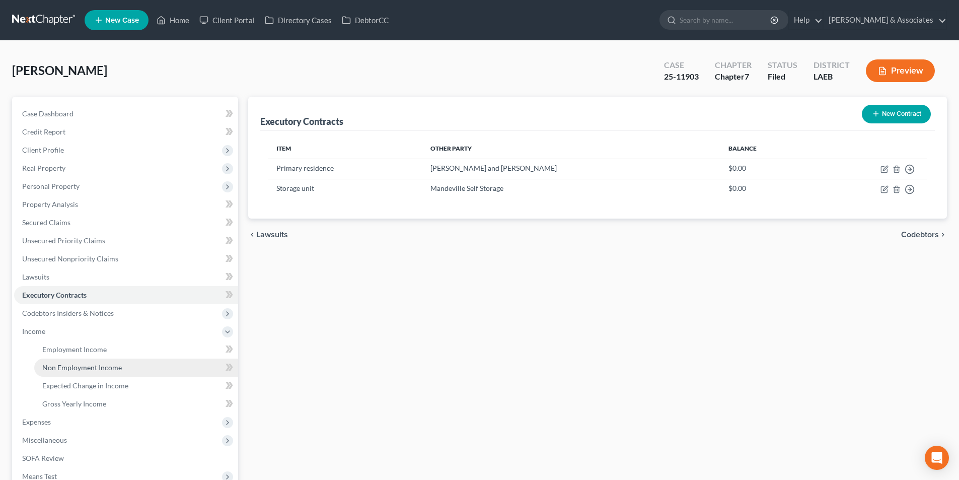
click at [77, 374] on link "Non Employment Income" at bounding box center [136, 368] width 204 height 18
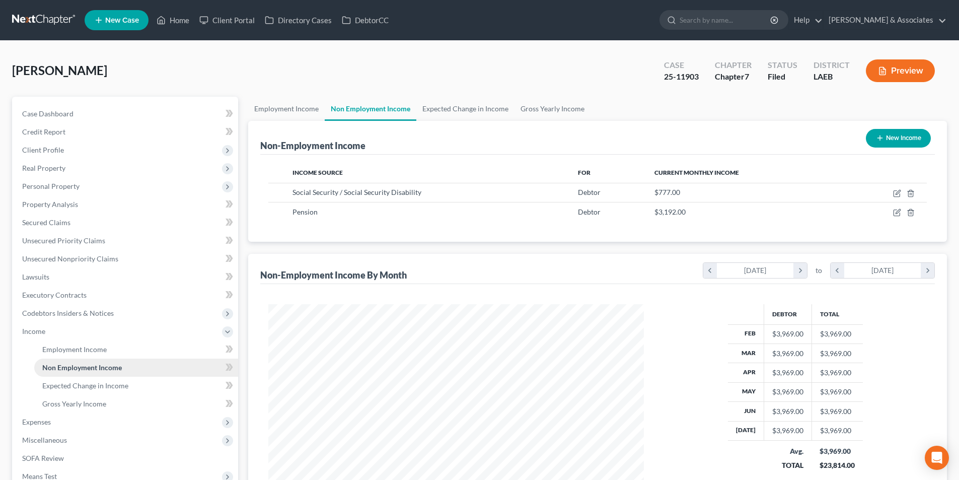
scroll to position [188, 396]
click at [140, 357] on link "Employment Income" at bounding box center [136, 349] width 204 height 18
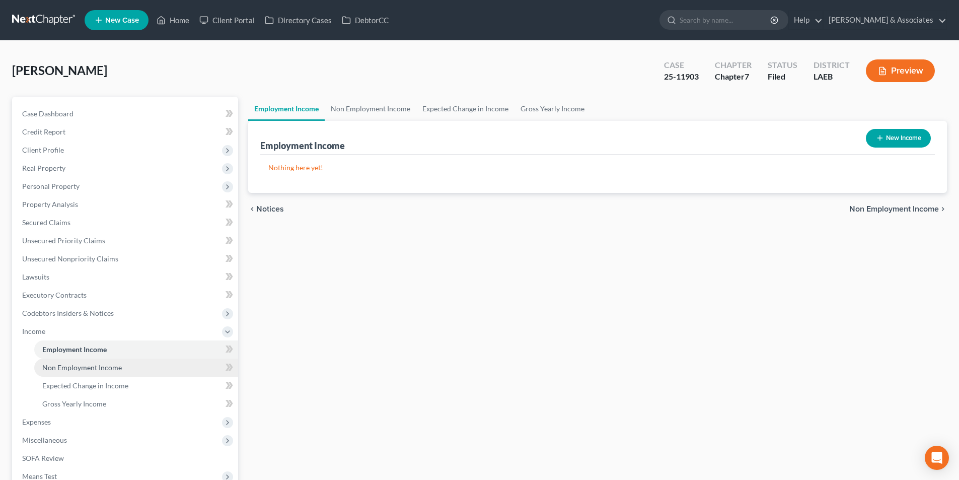
click at [139, 368] on link "Non Employment Income" at bounding box center [136, 368] width 204 height 18
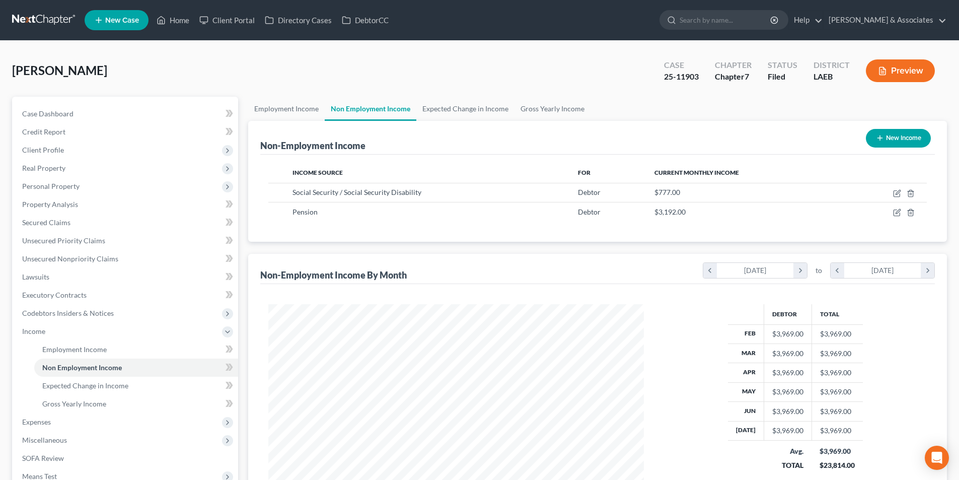
scroll to position [188, 396]
click at [59, 423] on span "Expenses" at bounding box center [126, 422] width 224 height 18
click at [100, 368] on link "Home" at bounding box center [136, 368] width 204 height 18
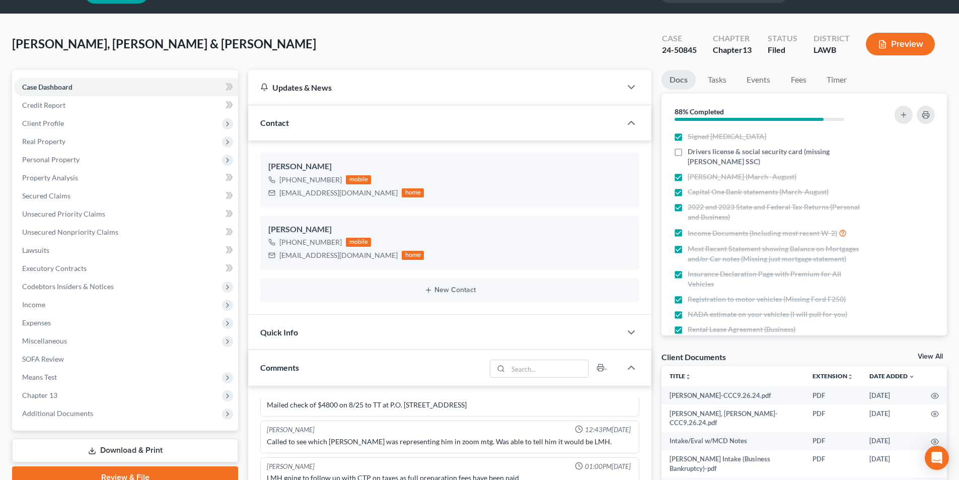
scroll to position [50, 0]
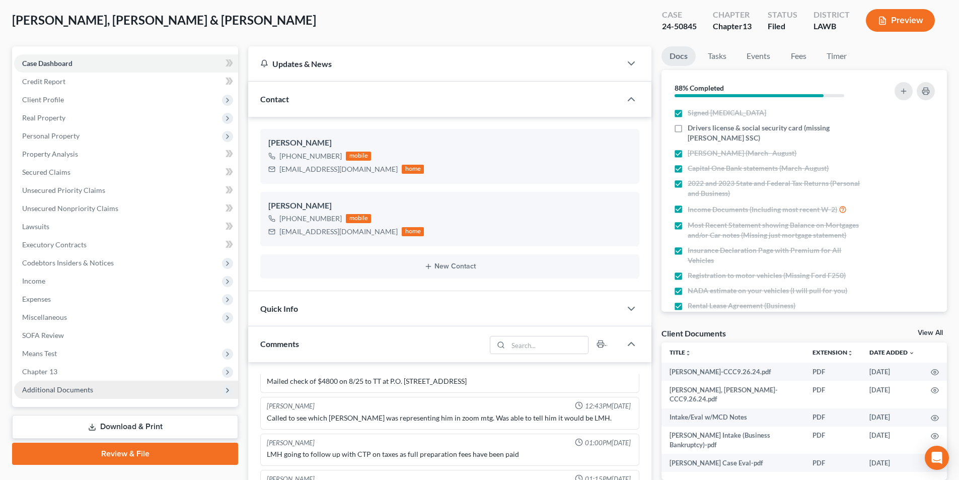
click at [95, 385] on span "Additional Documents" at bounding box center [126, 390] width 224 height 18
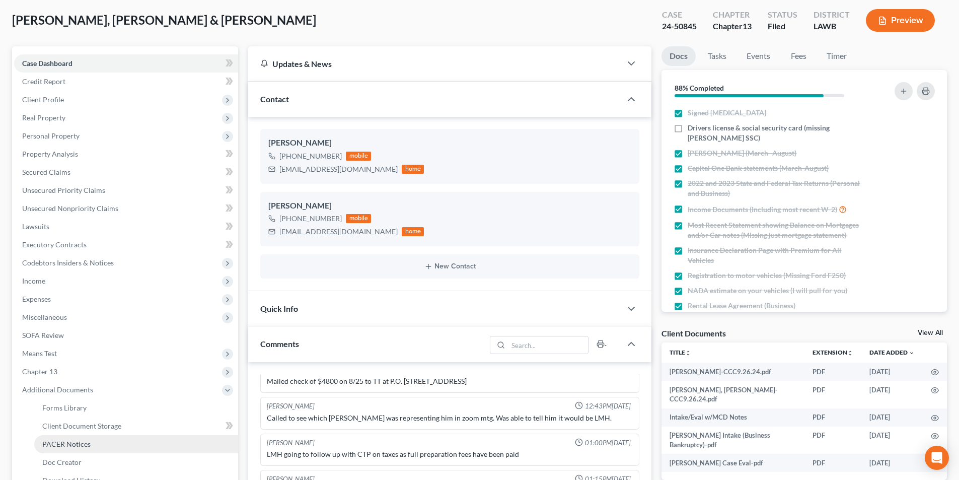
click at [86, 442] on span "PACER Notices" at bounding box center [66, 444] width 48 height 9
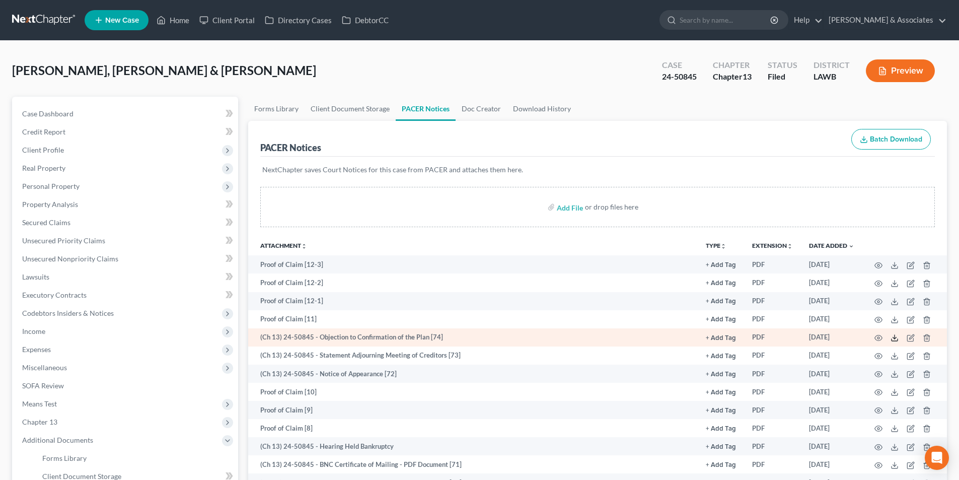
click at [894, 337] on icon at bounding box center [895, 338] width 8 height 8
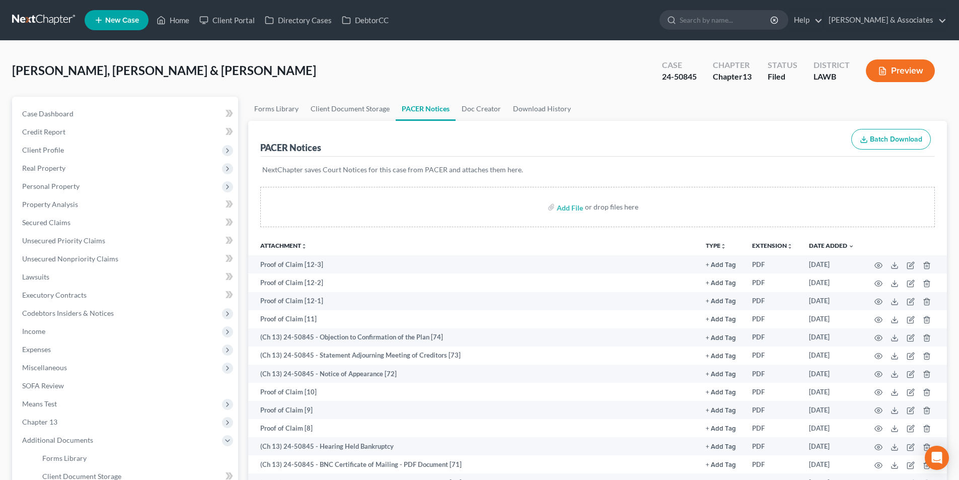
drag, startPoint x: 567, startPoint y: 69, endPoint x: 672, endPoint y: 104, distance: 109.9
click at [567, 69] on div "Phillips, Connor & Samantha Upgraded Case 24-50845 Chapter Chapter 13 Status Fi…" at bounding box center [479, 75] width 935 height 44
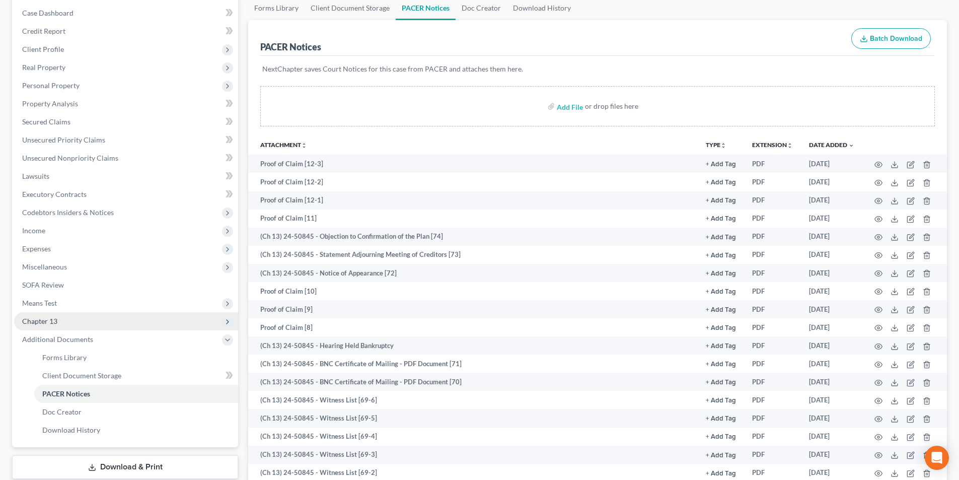
click at [70, 319] on span "Chapter 13" at bounding box center [126, 321] width 224 height 18
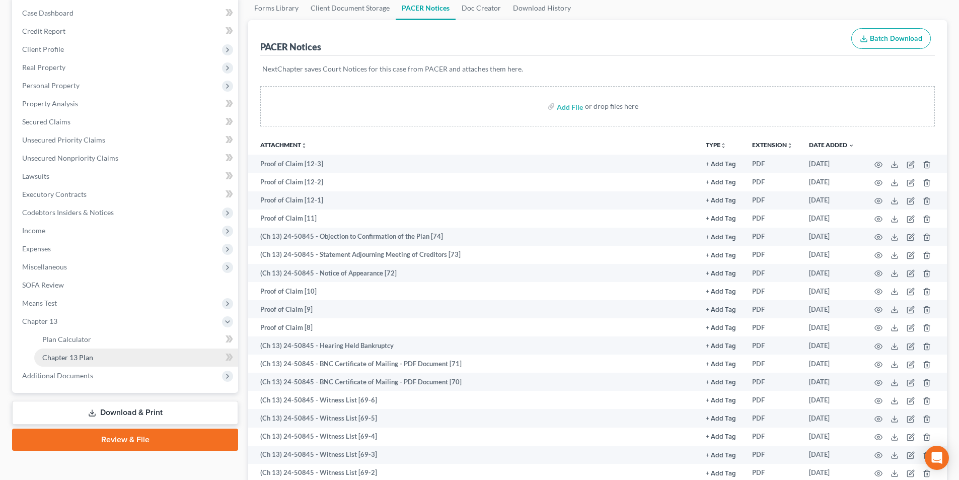
click at [50, 353] on span "Chapter 13 Plan" at bounding box center [67, 357] width 51 height 9
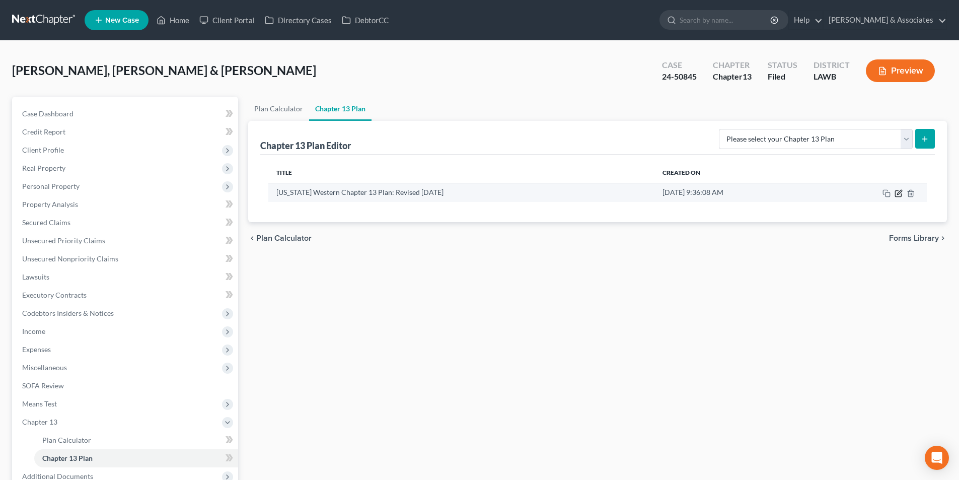
click at [900, 195] on icon "button" at bounding box center [899, 193] width 8 height 8
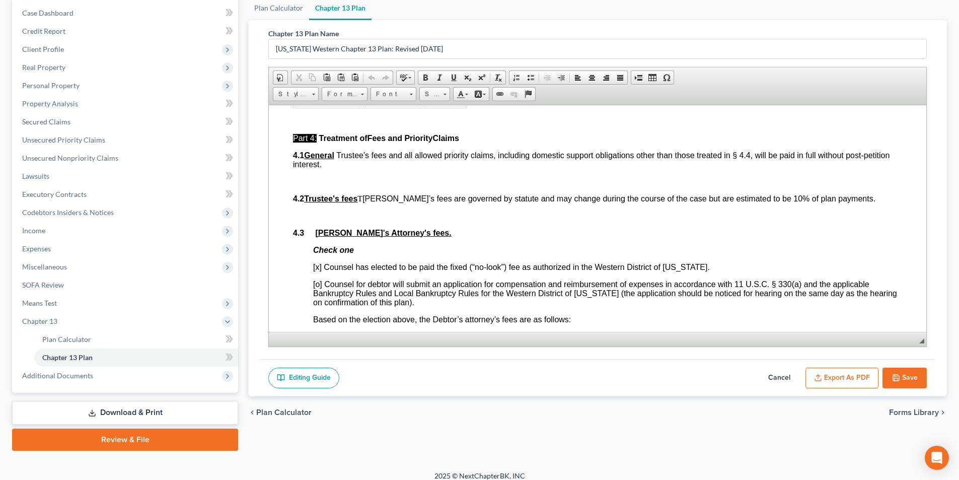
scroll to position [1863, 0]
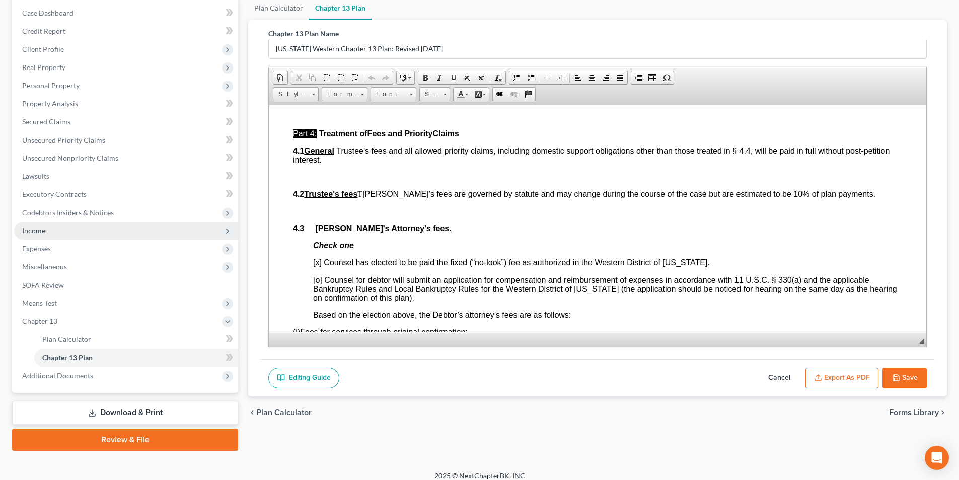
click at [92, 238] on span "Income" at bounding box center [126, 231] width 224 height 18
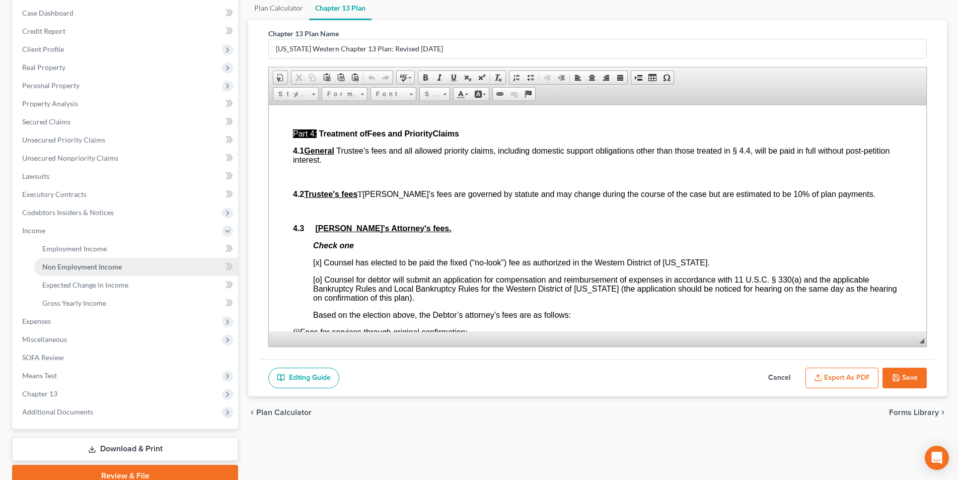
click at [69, 270] on span "Non Employment Income" at bounding box center [82, 266] width 80 height 9
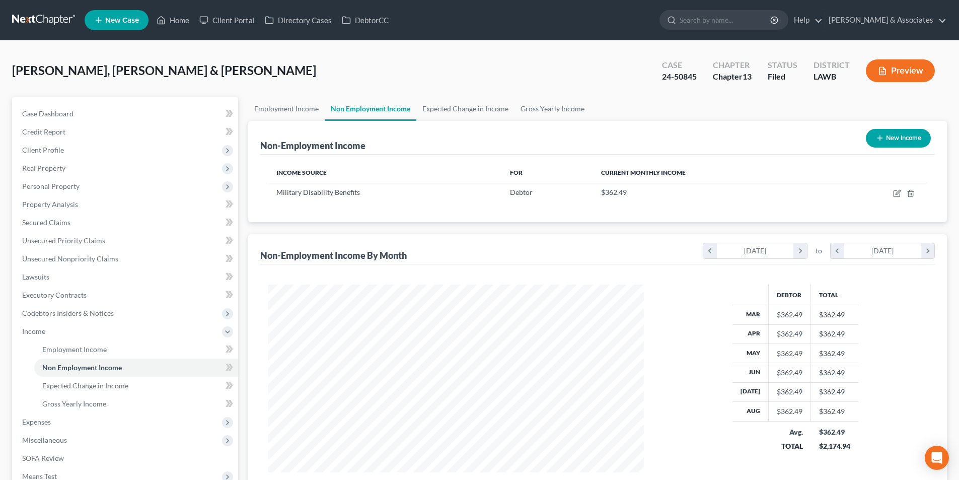
scroll to position [188, 396]
click at [139, 345] on link "Employment Income" at bounding box center [136, 349] width 204 height 18
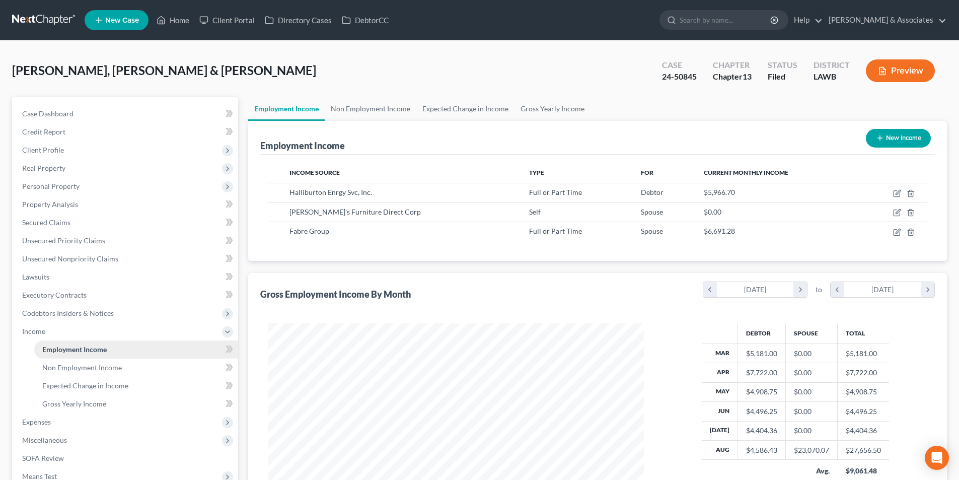
scroll to position [188, 396]
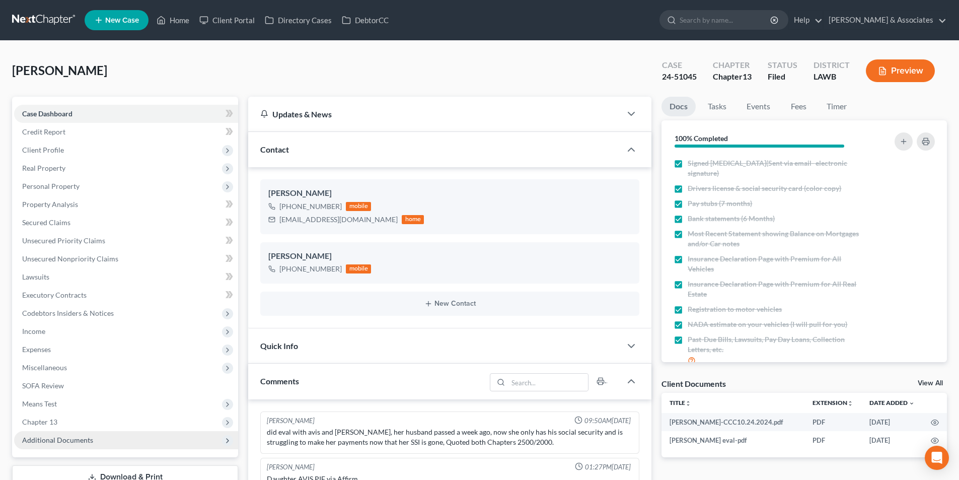
scroll to position [151, 0]
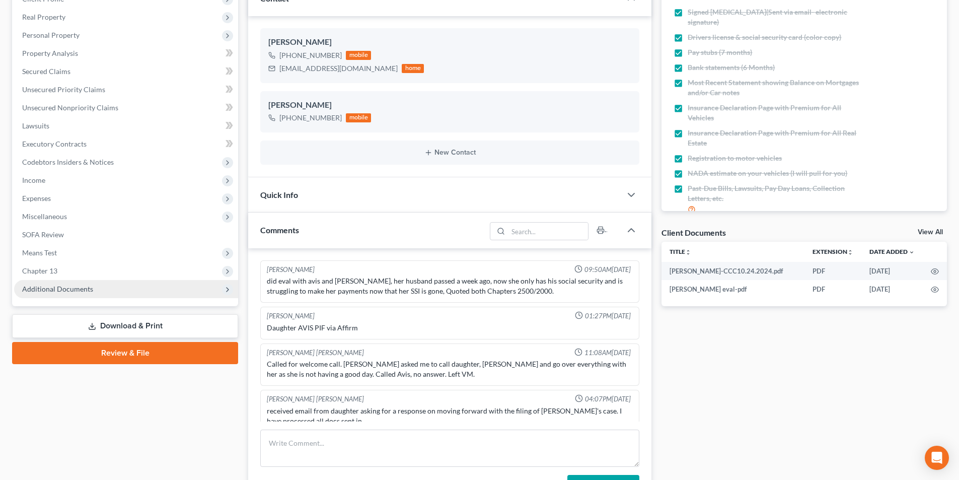
click at [122, 290] on span "Additional Documents" at bounding box center [126, 289] width 224 height 18
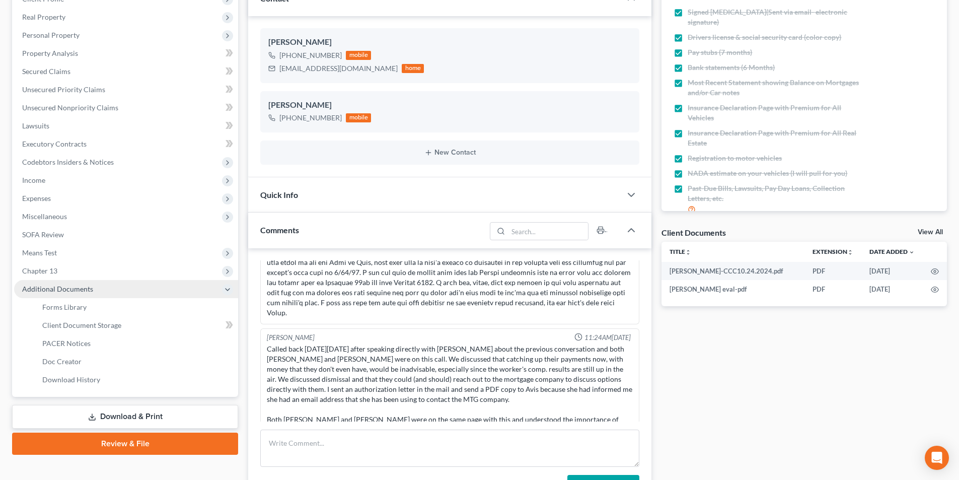
scroll to position [127, 0]
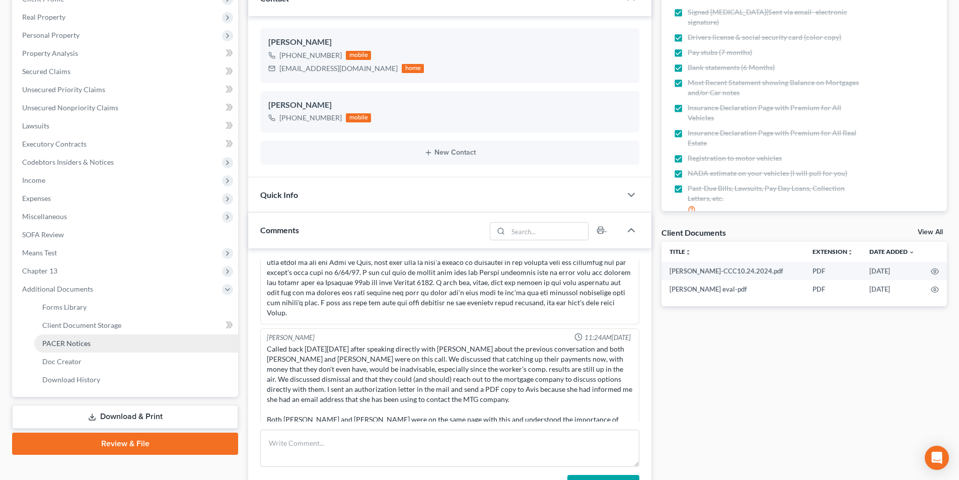
click at [90, 351] on link "PACER Notices" at bounding box center [136, 343] width 204 height 18
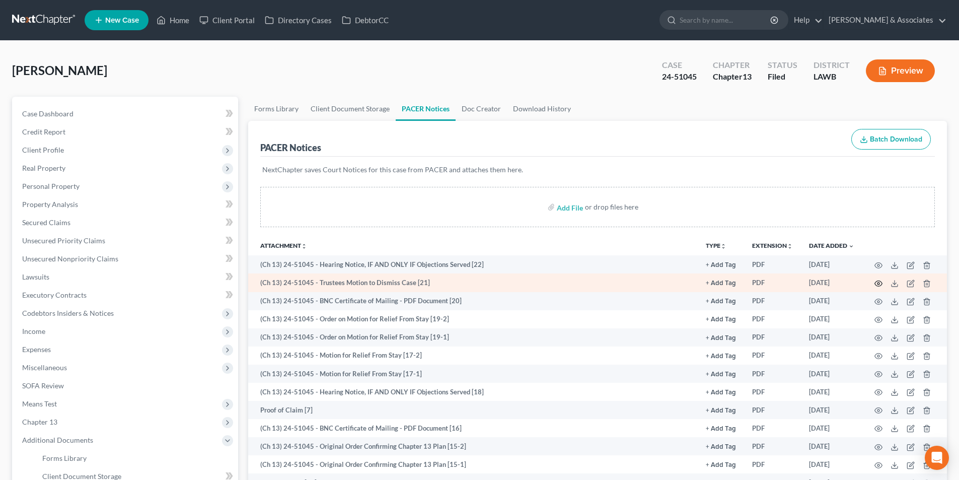
click at [878, 282] on icon "button" at bounding box center [879, 283] width 8 height 8
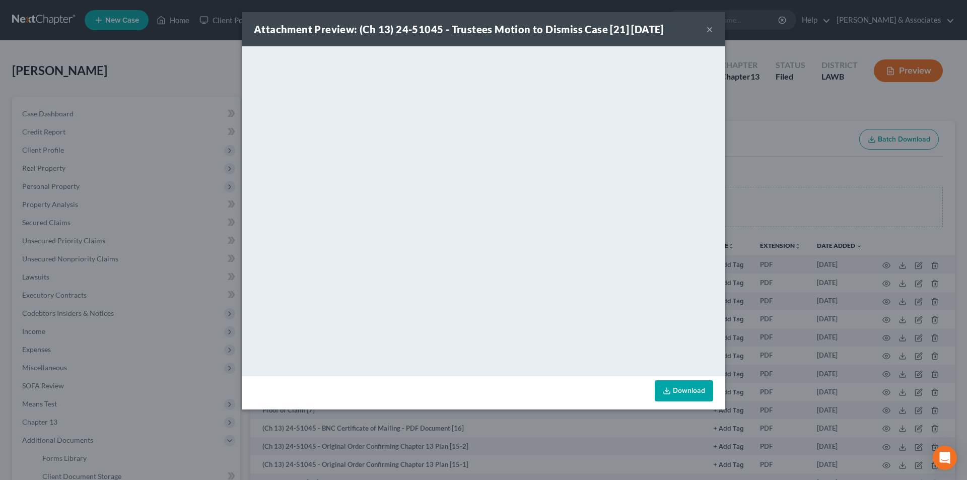
click at [706, 32] on button "×" at bounding box center [709, 29] width 7 height 12
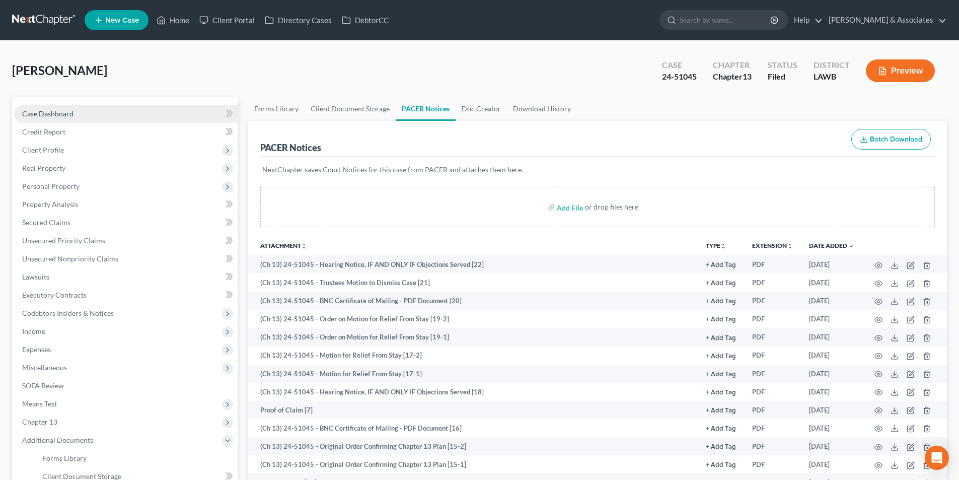
click at [38, 109] on span "Case Dashboard" at bounding box center [47, 113] width 51 height 9
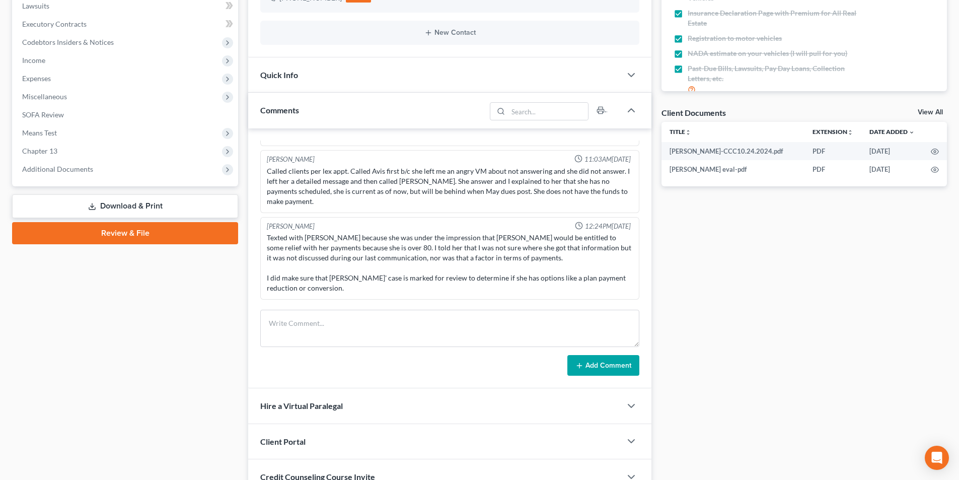
scroll to position [201, 0]
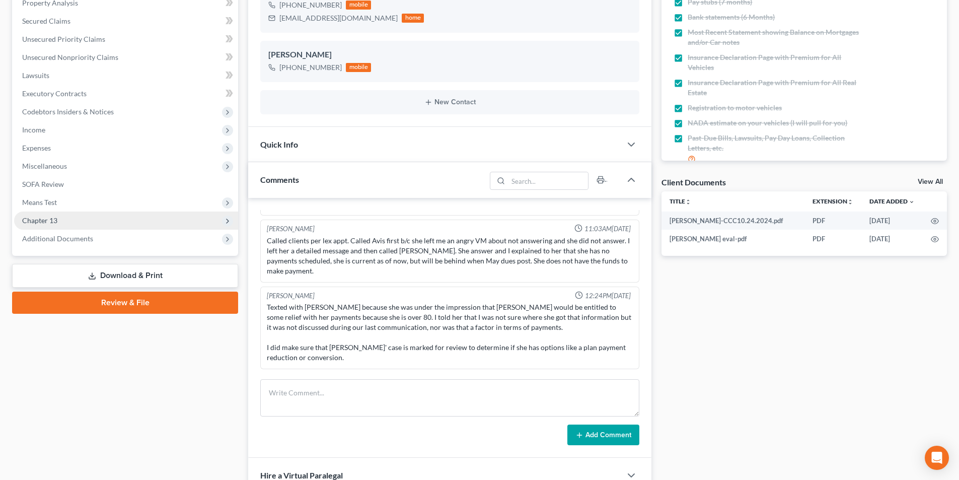
click at [80, 217] on span "Chapter 13" at bounding box center [126, 220] width 224 height 18
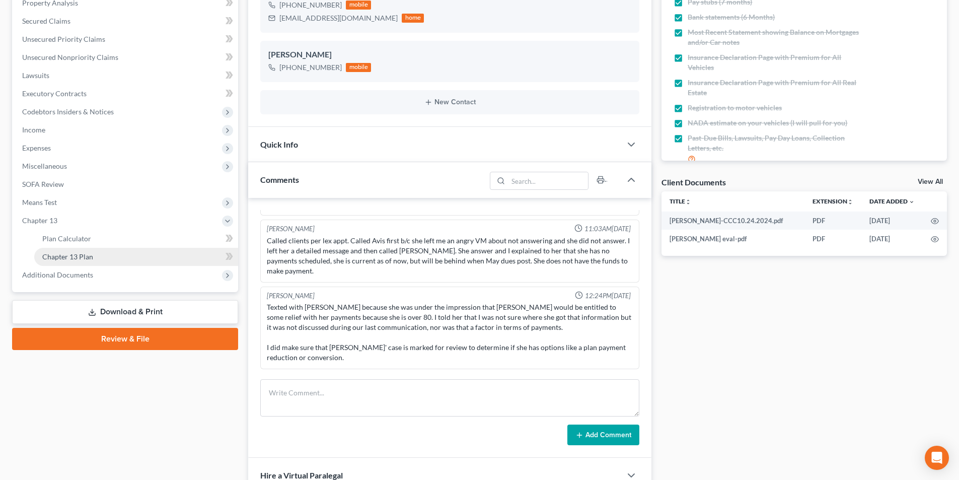
click at [76, 258] on span "Chapter 13 Plan" at bounding box center [67, 256] width 51 height 9
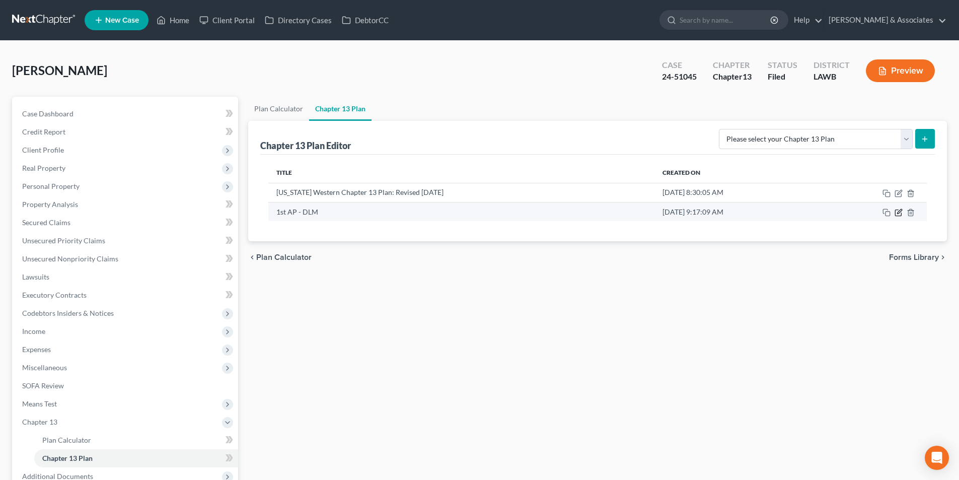
click at [899, 213] on icon "button" at bounding box center [899, 212] width 8 height 8
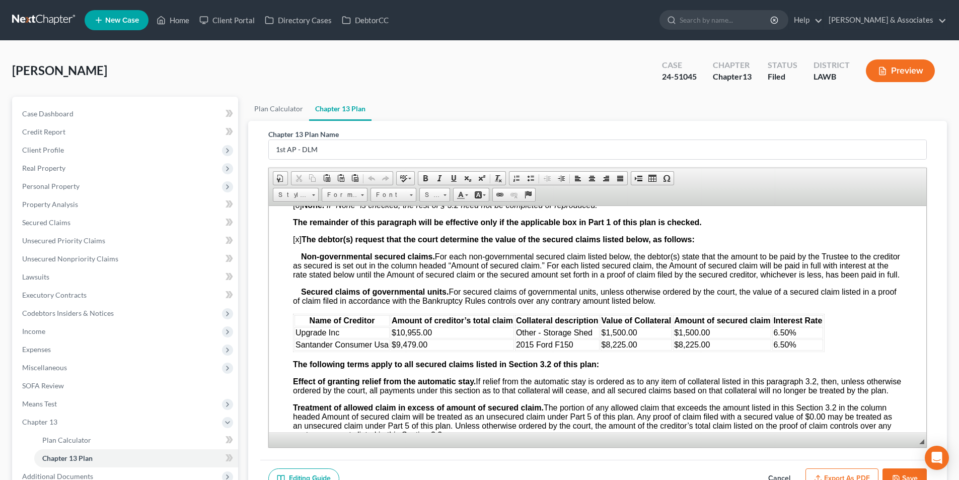
scroll to position [1309, 0]
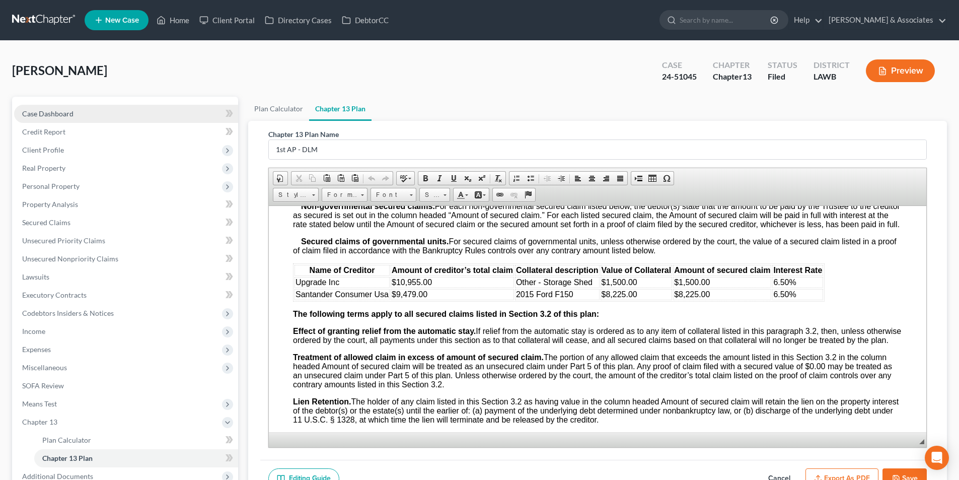
click at [76, 116] on link "Case Dashboard" at bounding box center [126, 114] width 224 height 18
